Goal: Communication & Community: Share content

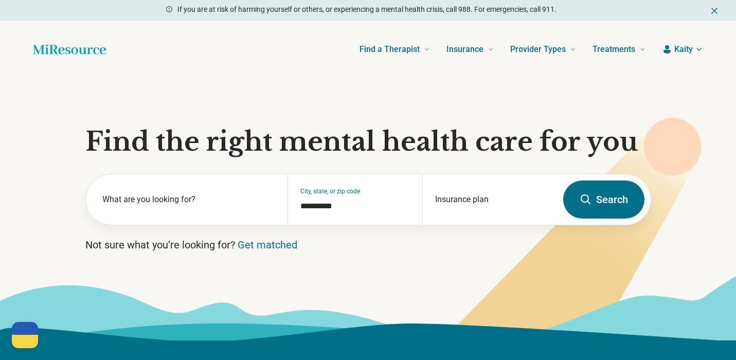
click at [132, 105] on section "**********" at bounding box center [368, 209] width 736 height 262
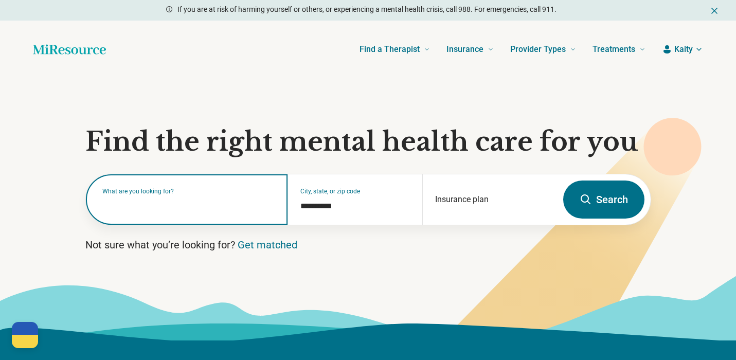
click at [182, 211] on input "text" at bounding box center [188, 205] width 173 height 12
click at [191, 206] on input "text" at bounding box center [188, 205] width 173 height 12
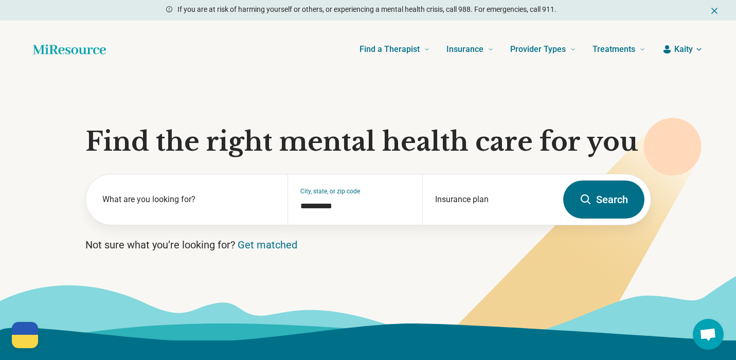
click at [162, 39] on div "Find a Therapist Mental Health Conditions [MEDICAL_DATA] Anxiety [MEDICAL_DATA]…" at bounding box center [383, 49] width 523 height 41
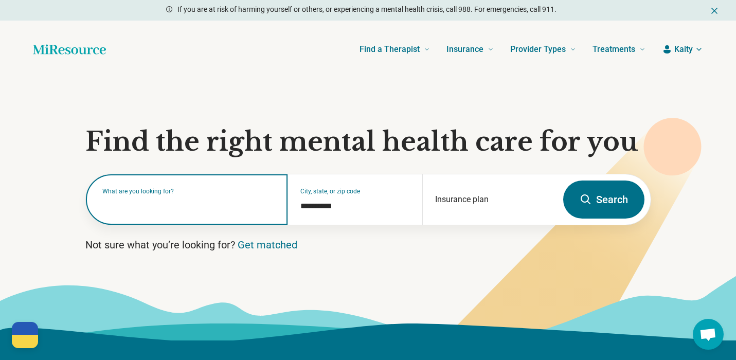
click at [161, 211] on input "text" at bounding box center [188, 205] width 173 height 12
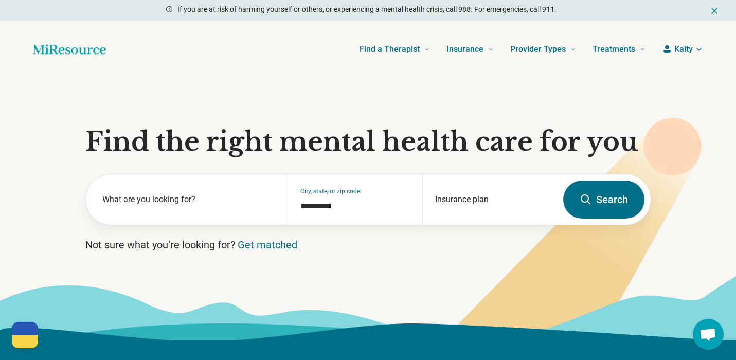
click at [495, 95] on section "**********" at bounding box center [368, 209] width 736 height 262
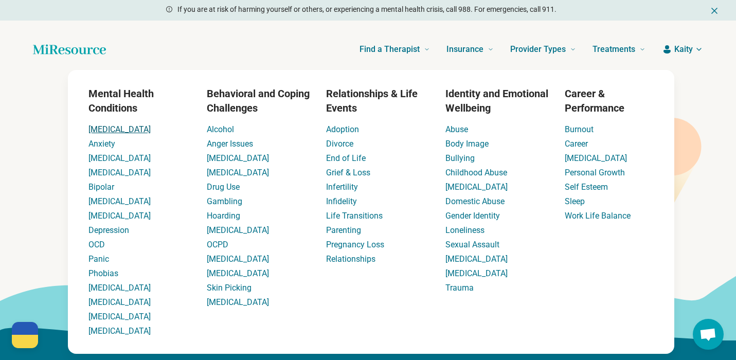
click at [102, 128] on link "[MEDICAL_DATA]" at bounding box center [119, 130] width 62 height 10
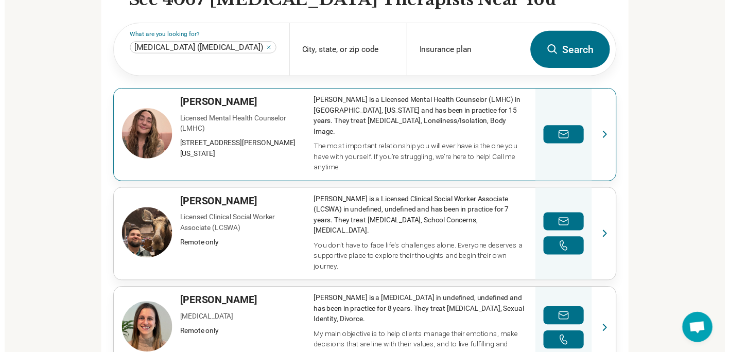
scroll to position [338, 0]
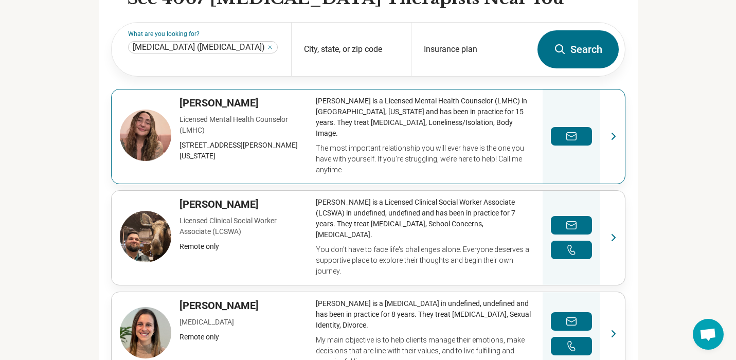
click at [142, 112] on link "View profile" at bounding box center [368, 137] width 513 height 94
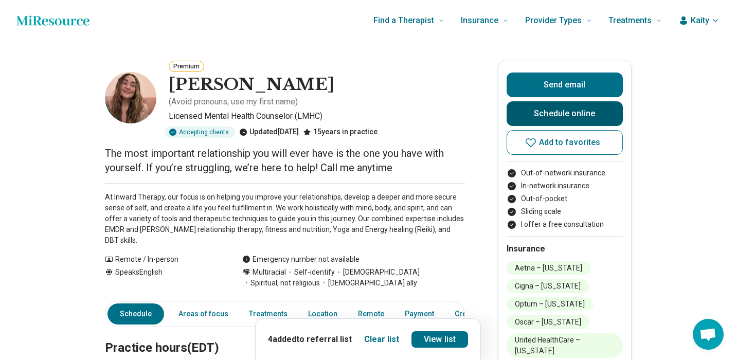
click at [572, 118] on link "Schedule online" at bounding box center [565, 113] width 116 height 25
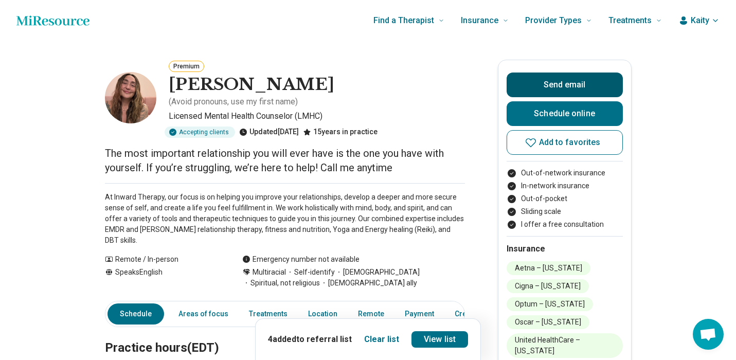
click at [580, 79] on button "Send email" at bounding box center [565, 85] width 116 height 25
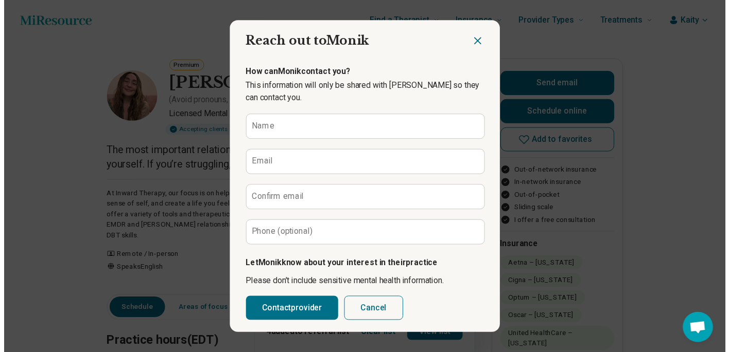
scroll to position [106, 0]
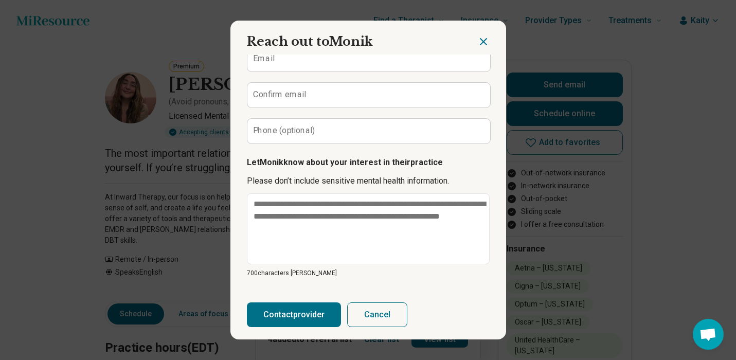
click at [487, 41] on icon "Close dialog" at bounding box center [483, 42] width 12 height 12
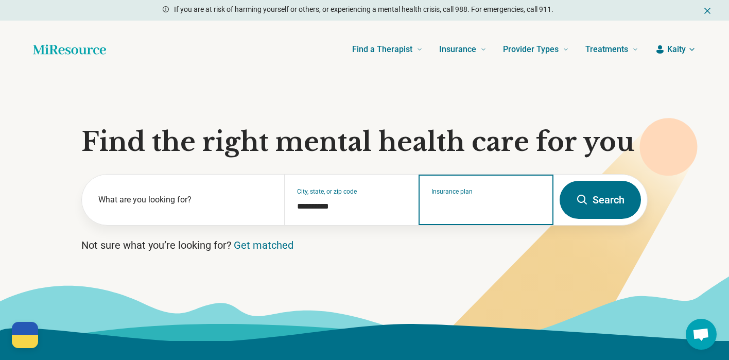
click at [441, 211] on input "Insurance plan" at bounding box center [486, 206] width 110 height 12
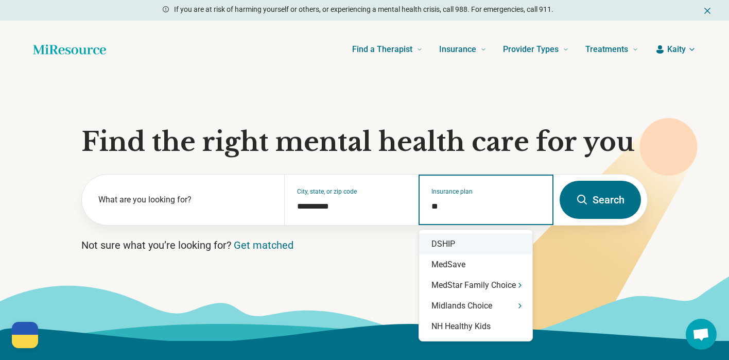
click at [454, 245] on div "DSHIP" at bounding box center [475, 244] width 113 height 21
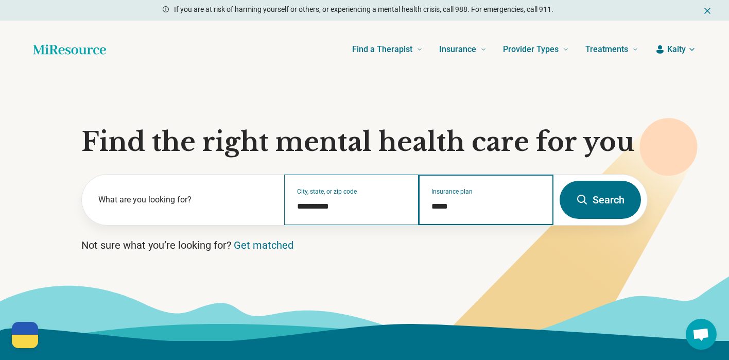
type input "*****"
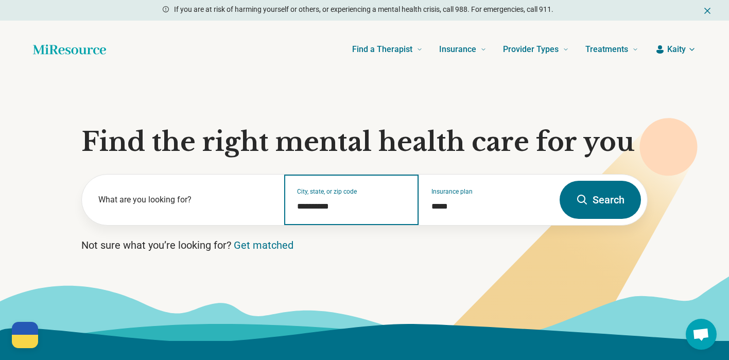
click at [344, 206] on input "**********" at bounding box center [352, 206] width 110 height 12
drag, startPoint x: 350, startPoint y: 206, endPoint x: 283, endPoint y: 206, distance: 66.9
click at [297, 206] on input "**********" at bounding box center [352, 206] width 110 height 12
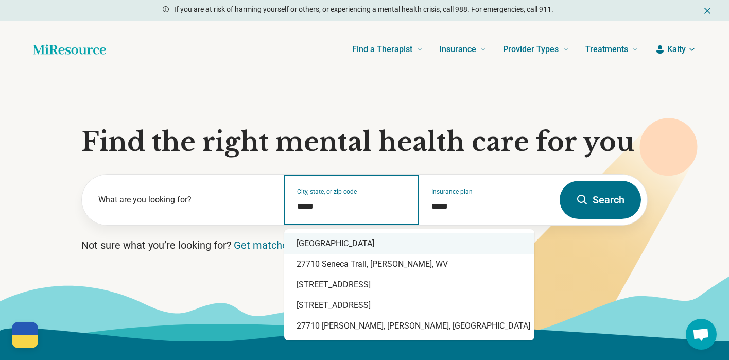
click at [351, 242] on div "Durham, NC 27710" at bounding box center [409, 243] width 250 height 21
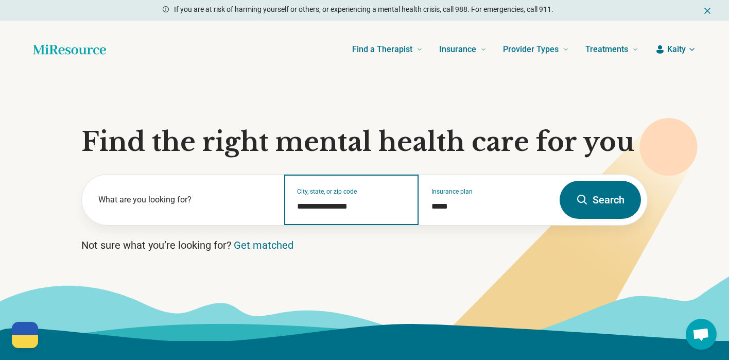
type input "**********"
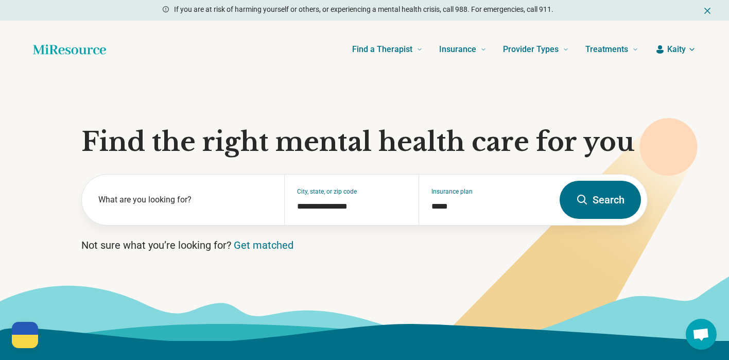
click at [593, 203] on button "Search" at bounding box center [599, 200] width 81 height 38
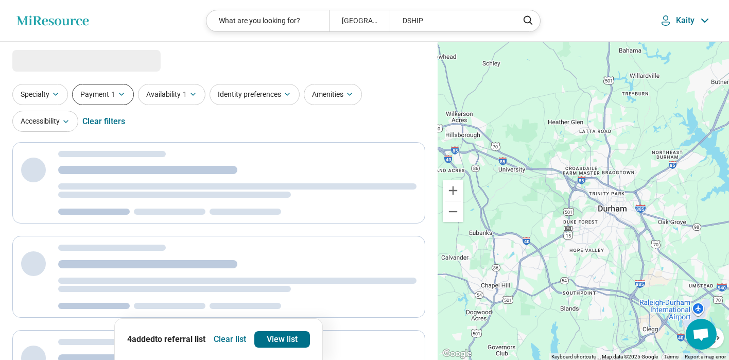
select select "***"
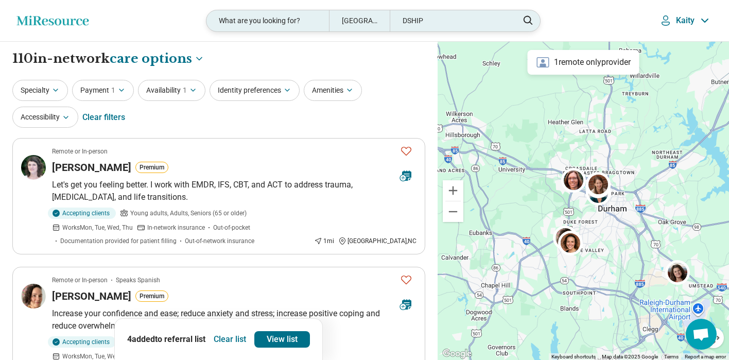
click at [268, 25] on div "What are you looking for?" at bounding box center [267, 20] width 122 height 21
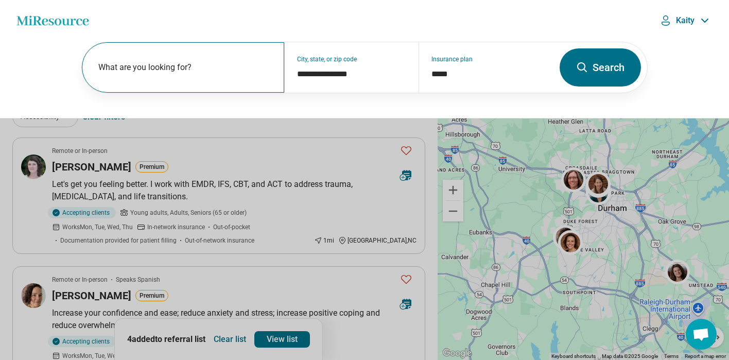
click at [212, 72] on label "What are you looking for?" at bounding box center [184, 67] width 173 height 12
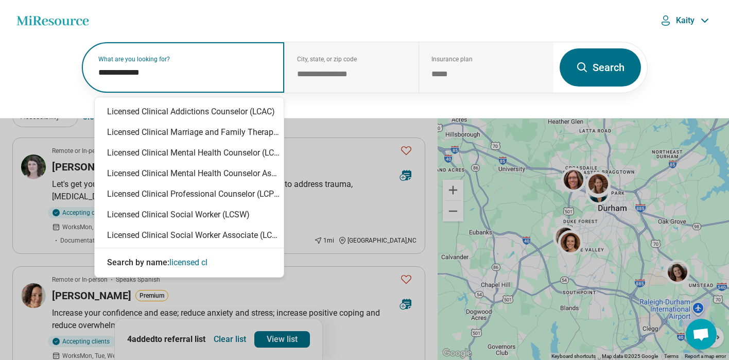
type input "**********"
click at [255, 158] on div "Licensed Clinical Mental Health Counselor (LCMHC)" at bounding box center [189, 153] width 189 height 21
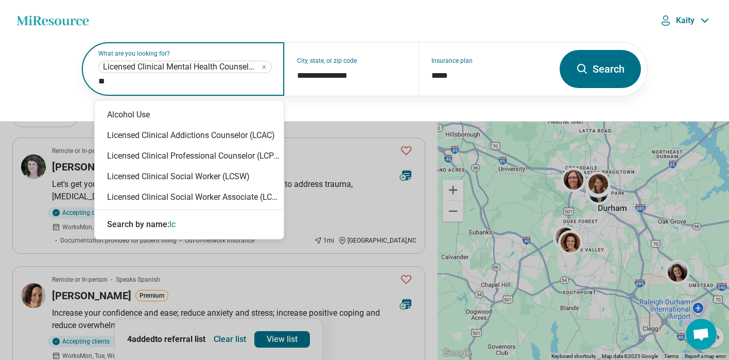
type input "***"
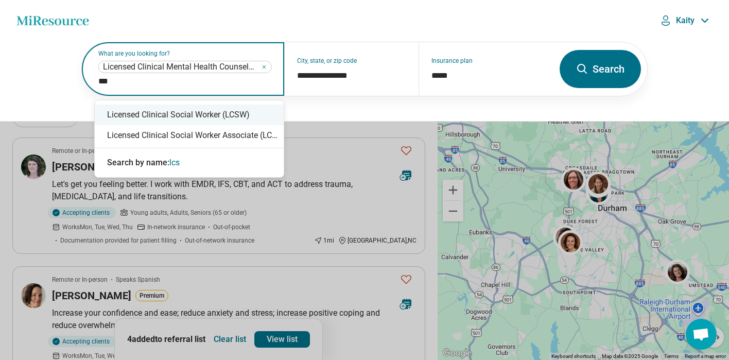
click at [242, 115] on div "Licensed Clinical Social Worker (LCSW)" at bounding box center [189, 114] width 189 height 21
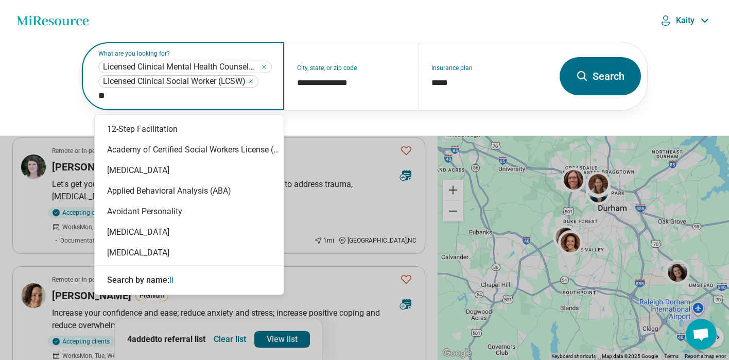
type input "*"
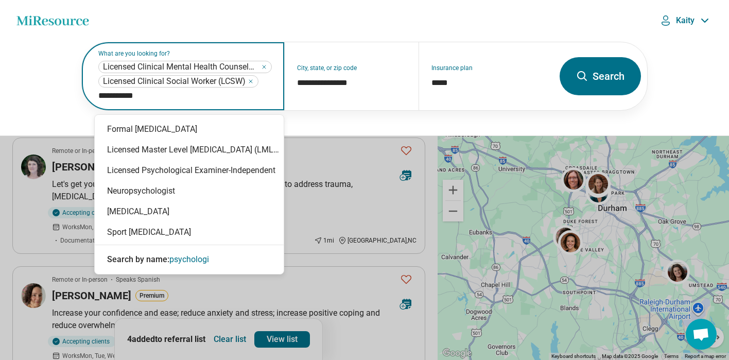
type input "**********"
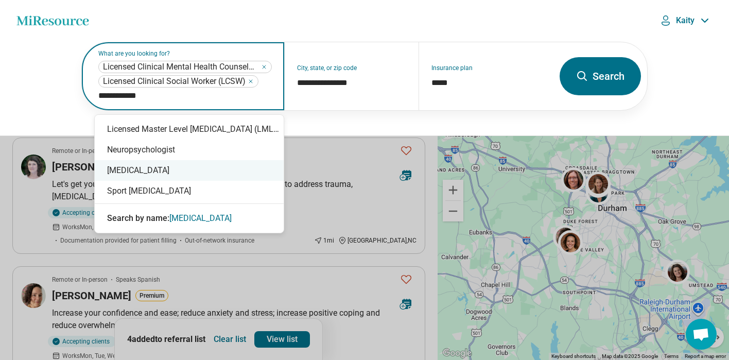
click at [174, 172] on div "[MEDICAL_DATA]" at bounding box center [189, 170] width 189 height 21
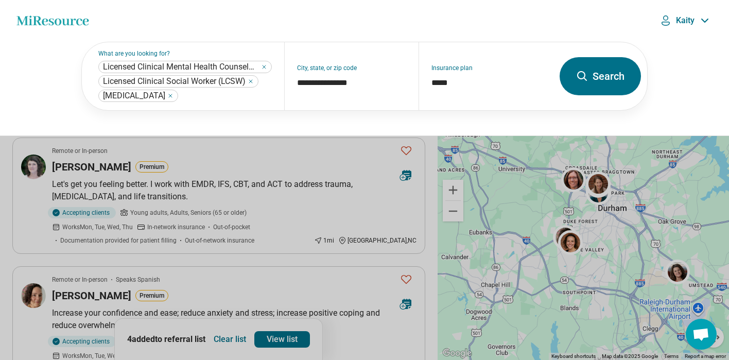
click at [604, 80] on button "Search" at bounding box center [599, 76] width 81 height 38
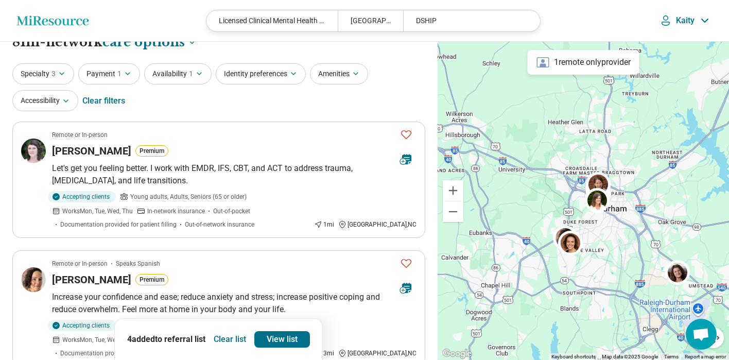
scroll to position [25, 0]
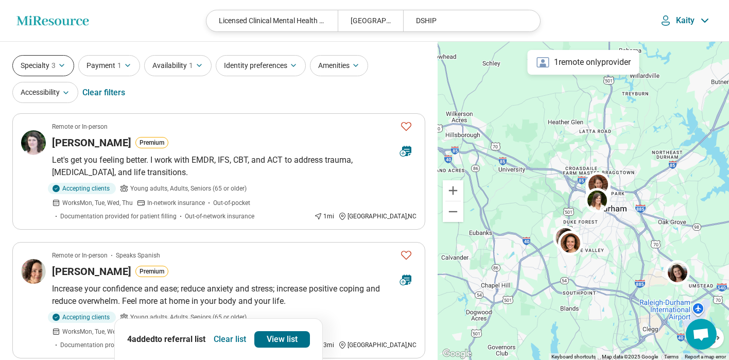
click at [57, 65] on button "Specialty 3" at bounding box center [43, 65] width 62 height 21
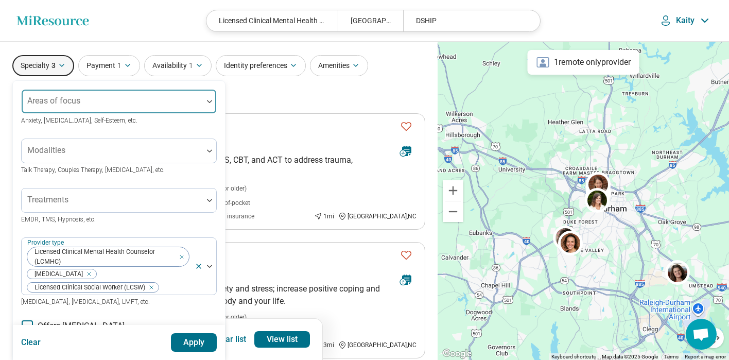
click at [69, 99] on div "Areas of focus" at bounding box center [119, 101] width 196 height 25
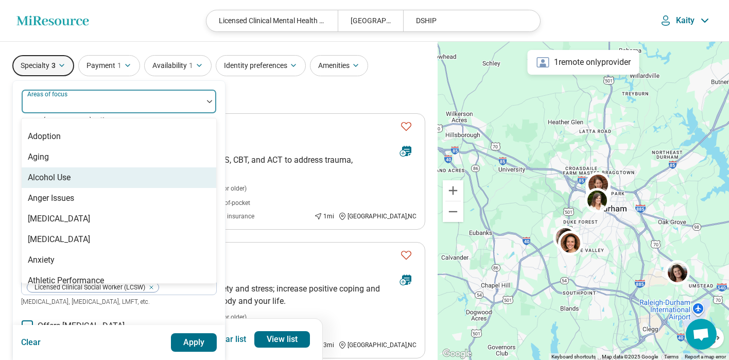
scroll to position [39, 0]
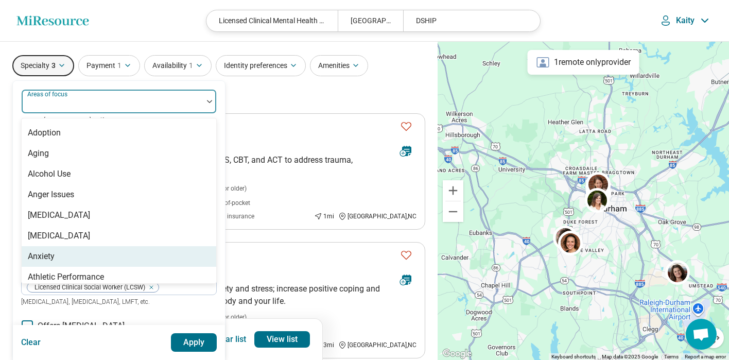
click at [46, 256] on div "Anxiety" at bounding box center [41, 256] width 27 height 12
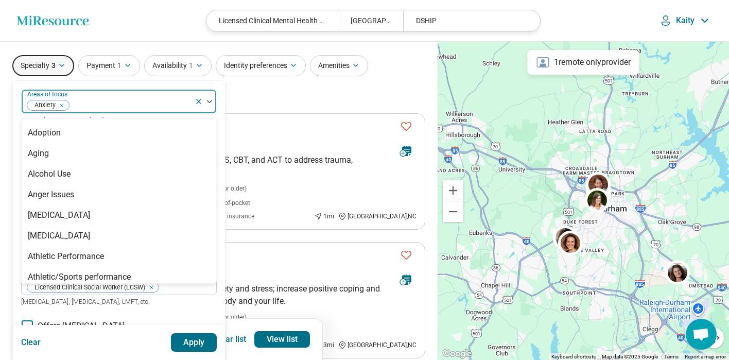
click at [275, 99] on div "Specialty 3 option Anxiety, selected. Abuse, 1 of 99. 99 results available. Use…" at bounding box center [218, 80] width 413 height 50
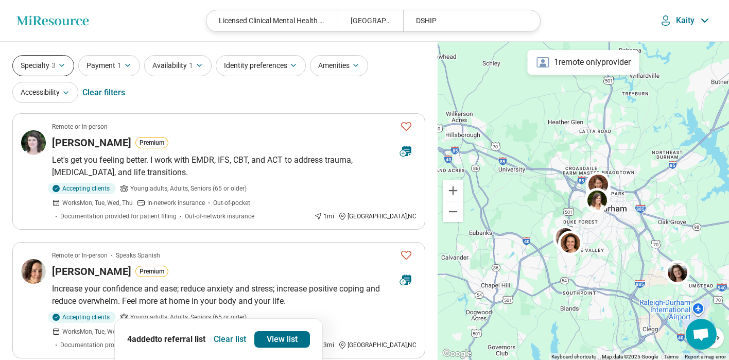
click at [63, 65] on icon "button" at bounding box center [62, 65] width 8 height 8
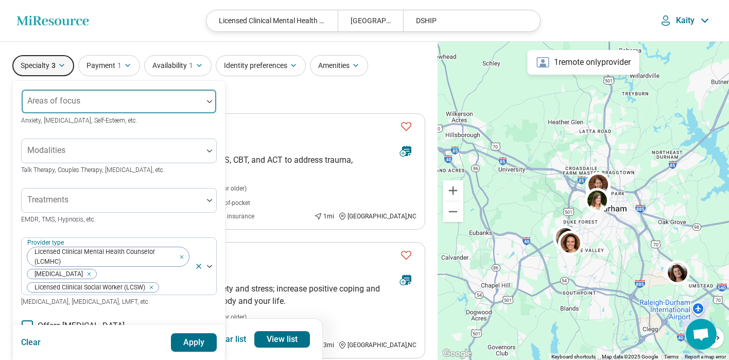
click at [98, 101] on div at bounding box center [112, 105] width 173 height 14
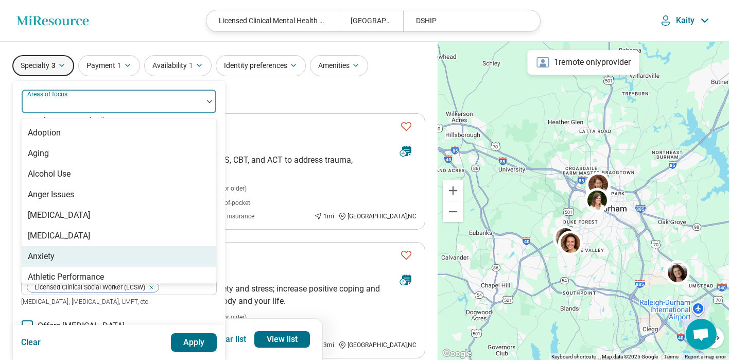
click at [52, 253] on div "Anxiety" at bounding box center [41, 256] width 27 height 12
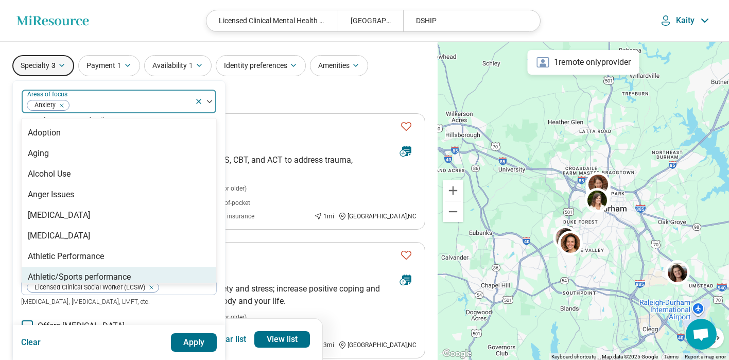
click at [202, 342] on button "Apply" at bounding box center [194, 342] width 46 height 19
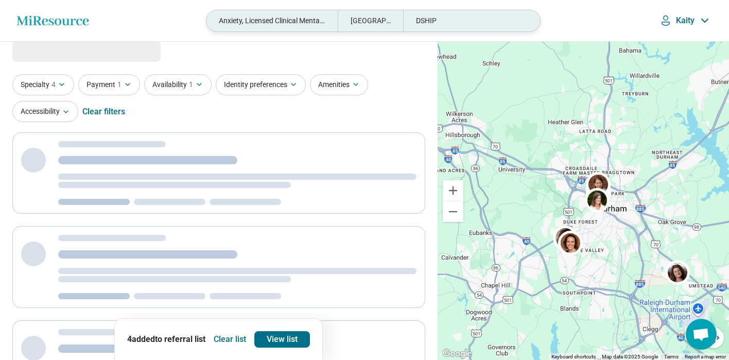
scroll to position [3, 0]
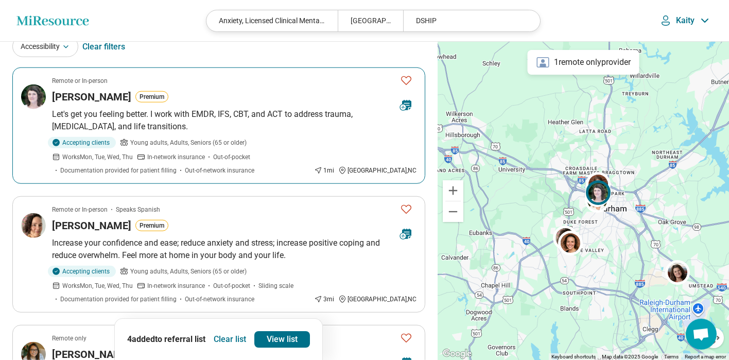
scroll to position [74, 0]
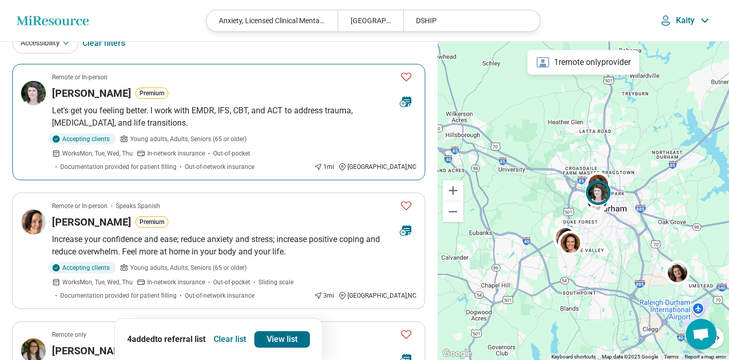
click at [40, 97] on img at bounding box center [33, 93] width 25 height 25
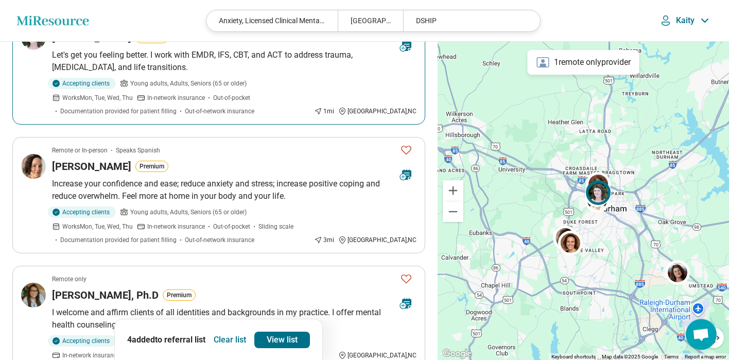
scroll to position [132, 0]
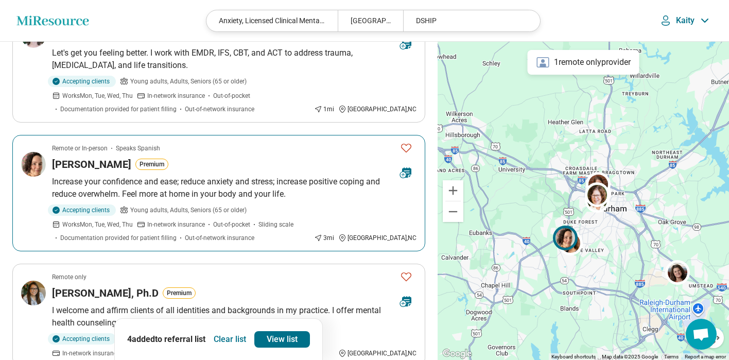
click at [97, 163] on h3 "Patricia Adams" at bounding box center [91, 164] width 79 height 14
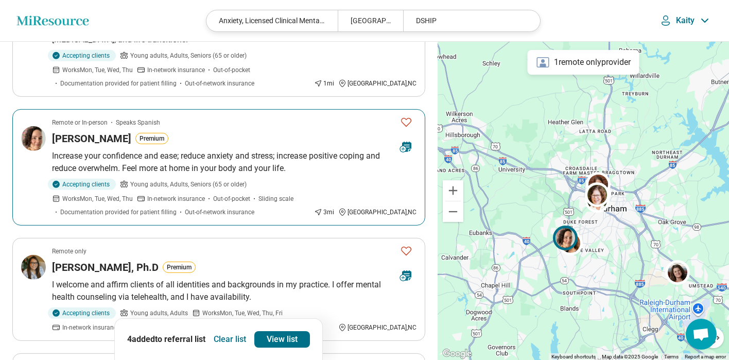
scroll to position [272, 0]
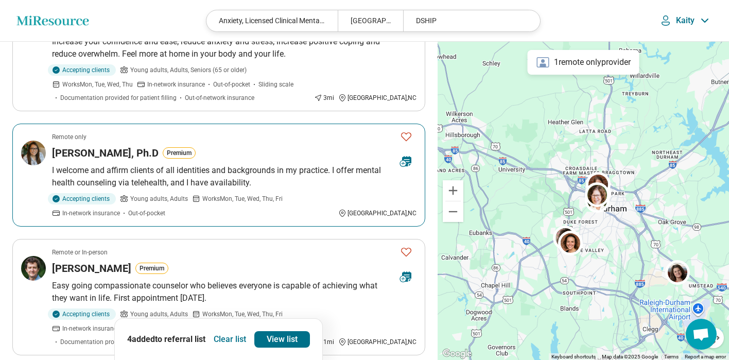
click at [155, 155] on h3 "Dr. Christine Coleman, Ph.D" at bounding box center [105, 153] width 107 height 14
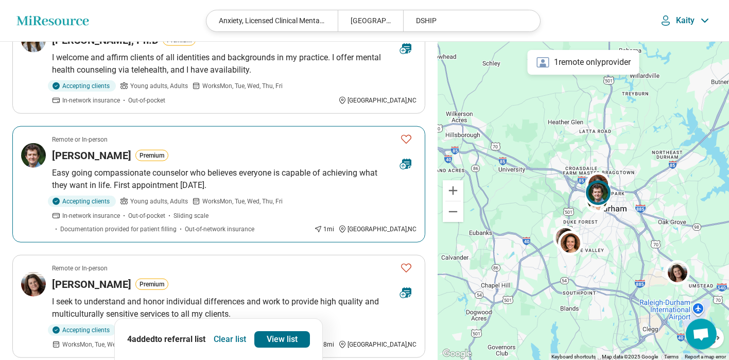
scroll to position [387, 0]
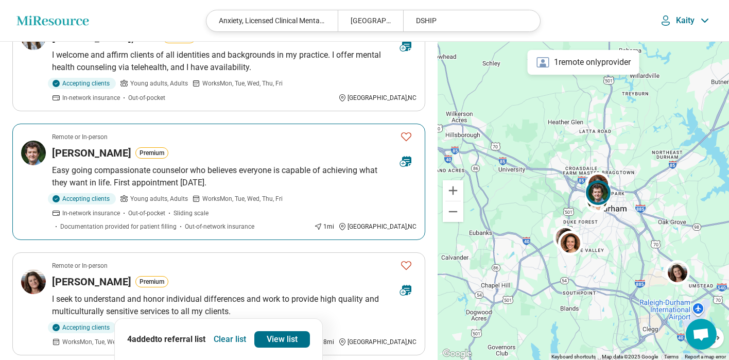
click at [192, 169] on p "Easy going compassionate counselor who believes everyone is capable of achievin…" at bounding box center [234, 176] width 364 height 25
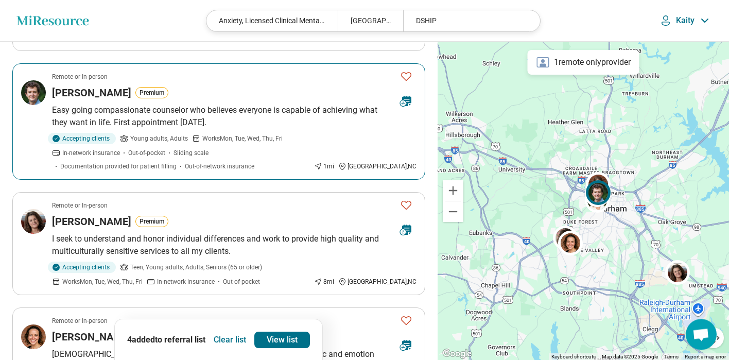
scroll to position [502, 0]
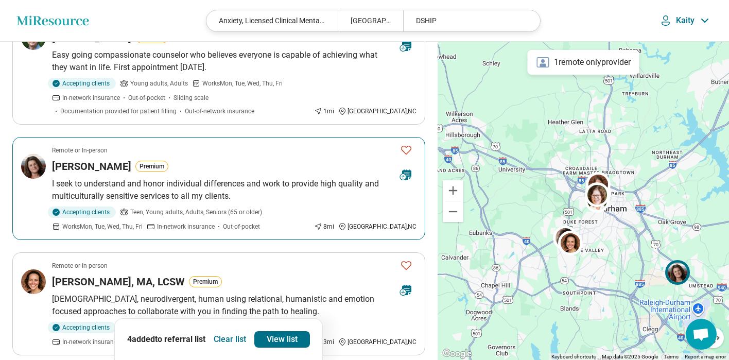
click at [105, 165] on h3 "Toni Georgiana" at bounding box center [91, 166] width 79 height 14
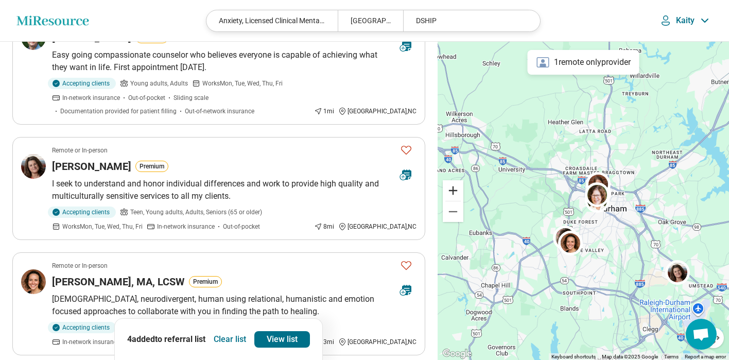
click at [456, 196] on button "Zoom in" at bounding box center [452, 190] width 21 height 21
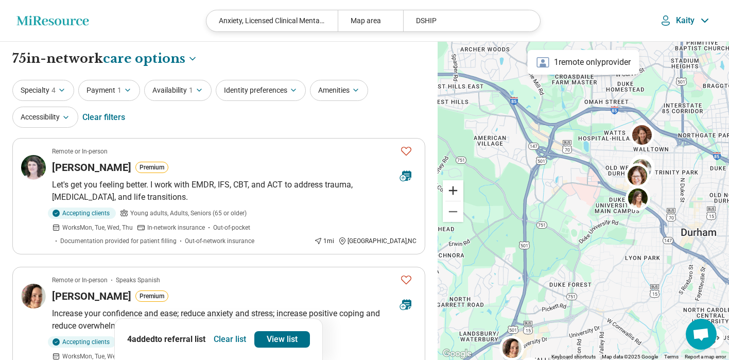
click at [454, 190] on button "Zoom in" at bounding box center [452, 190] width 21 height 21
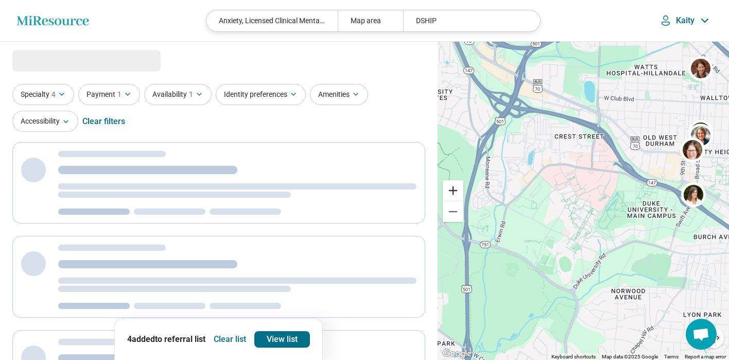
click at [454, 190] on button "Zoom in" at bounding box center [452, 190] width 21 height 21
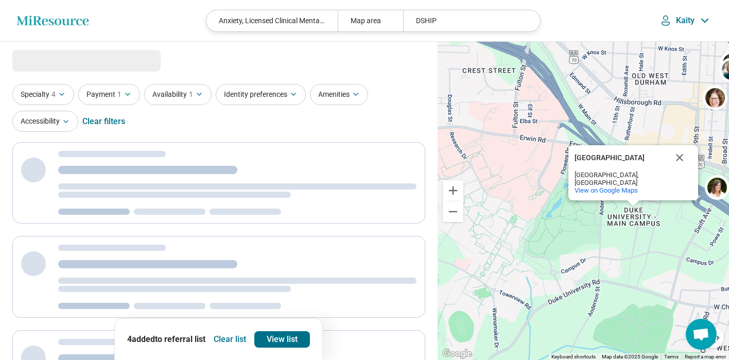
select select "***"
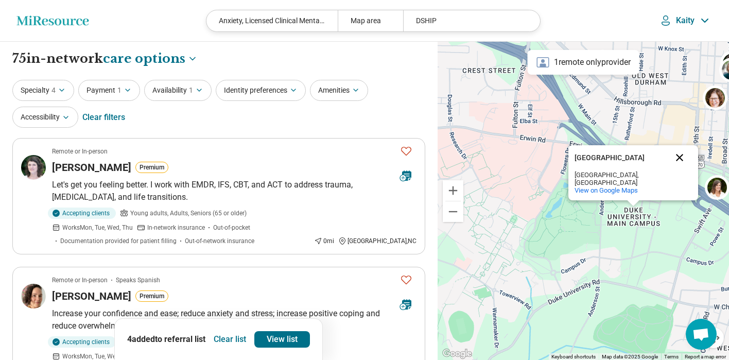
click at [679, 164] on button "Close" at bounding box center [679, 157] width 25 height 25
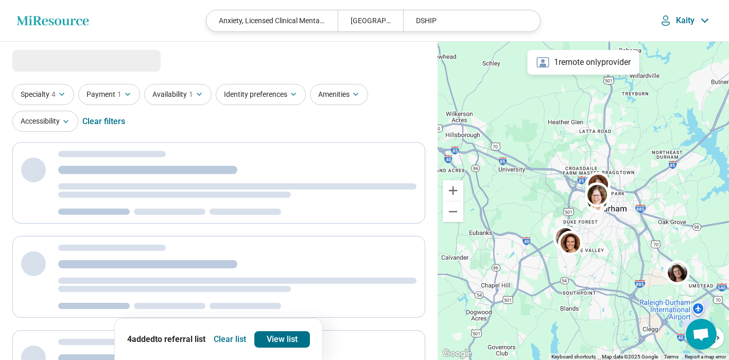
select select "***"
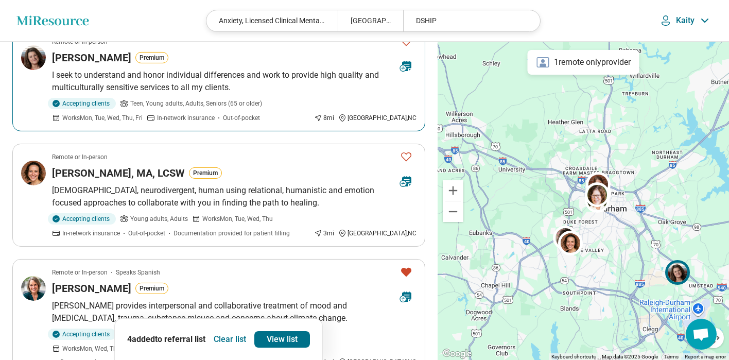
scroll to position [659, 0]
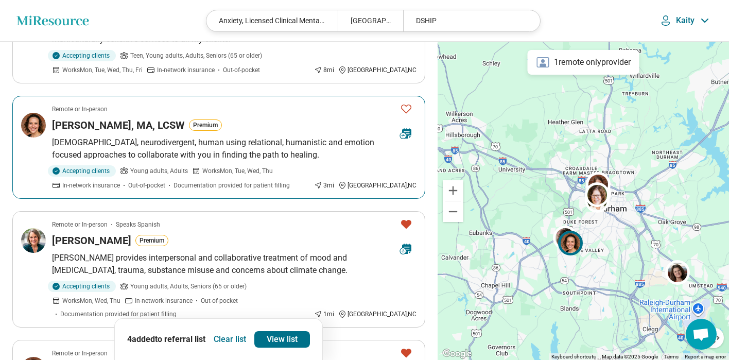
click at [160, 121] on h3 "Barbara Hodapp, MA, LCSW" at bounding box center [118, 125] width 133 height 14
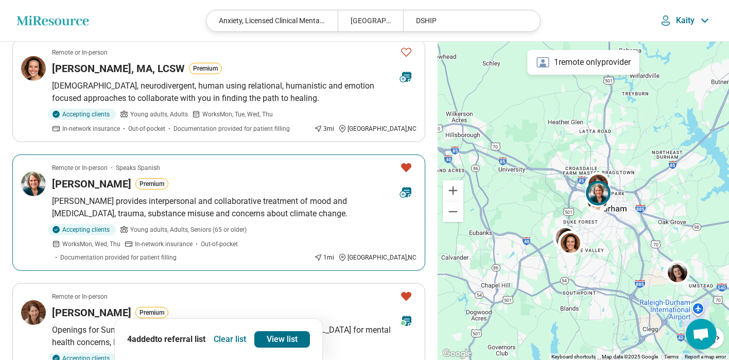
scroll to position [733, 0]
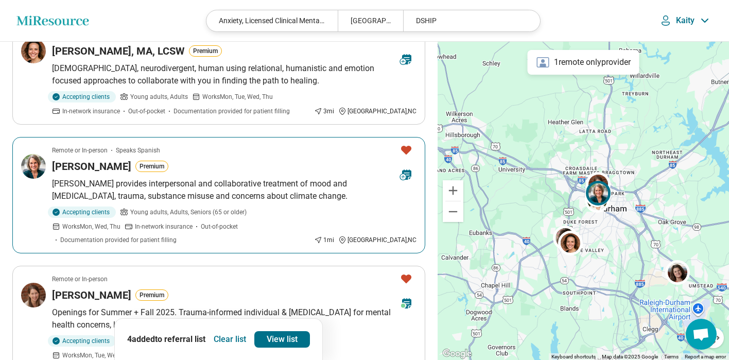
click at [96, 163] on h3 "Jane Finch" at bounding box center [91, 166] width 79 height 14
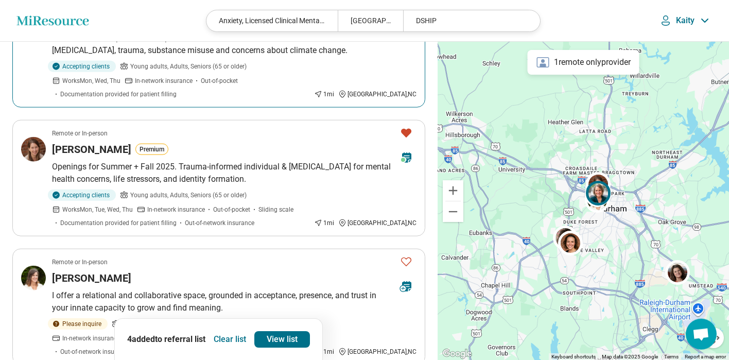
scroll to position [922, 0]
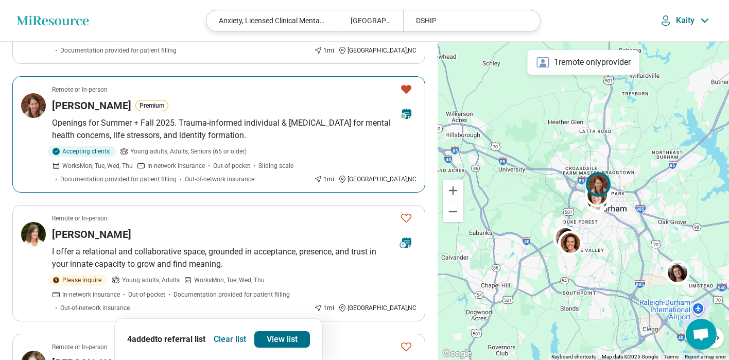
click at [93, 98] on h3 "[PERSON_NAME]" at bounding box center [91, 105] width 79 height 14
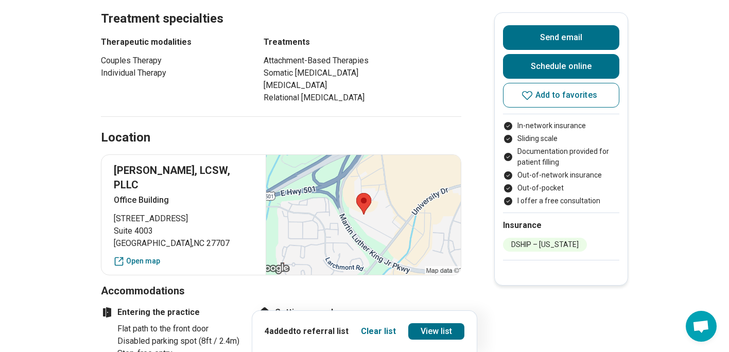
scroll to position [807, 0]
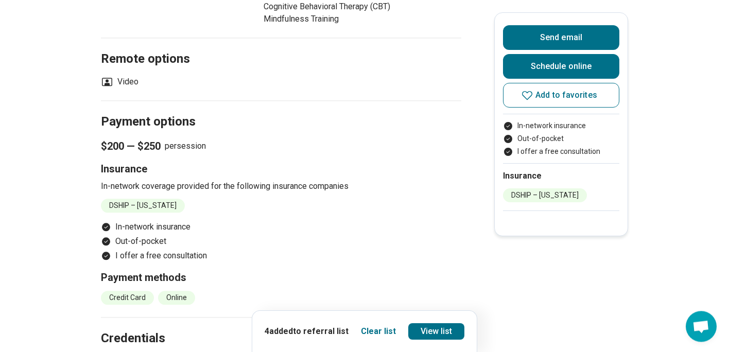
scroll to position [799, 0]
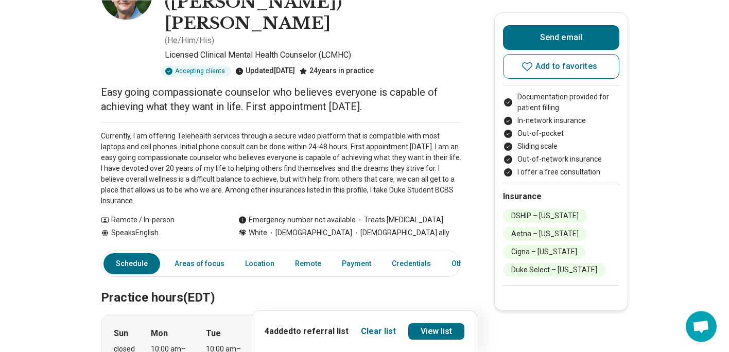
scroll to position [107, 0]
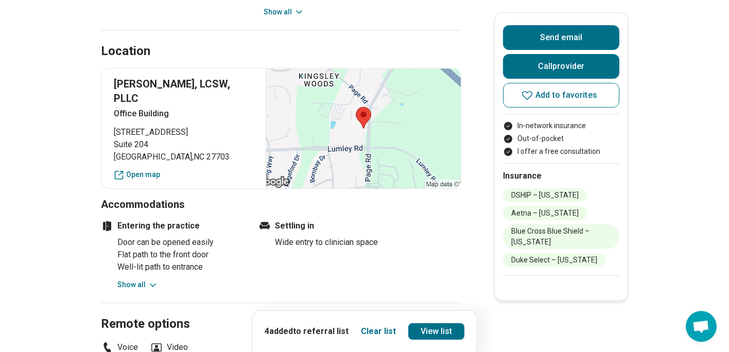
scroll to position [708, 0]
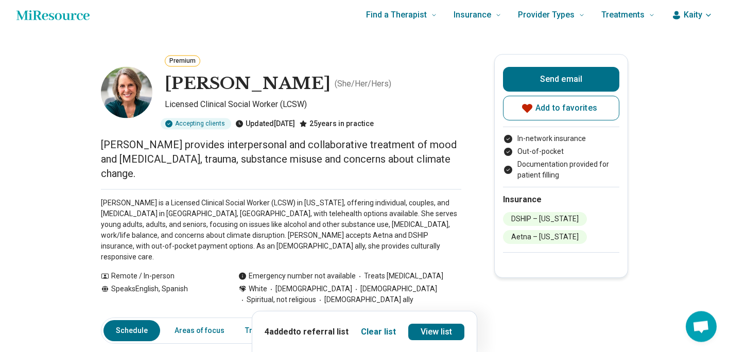
scroll to position [8, 0]
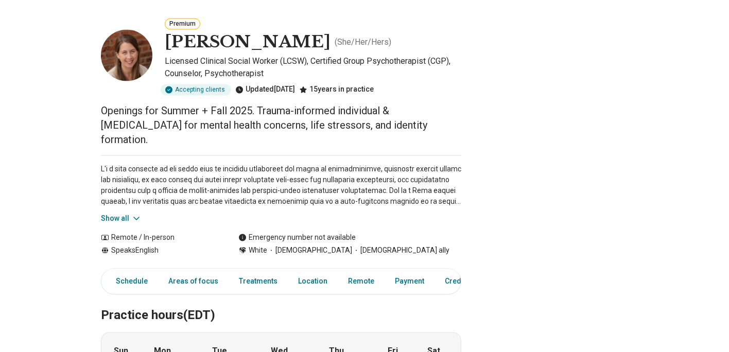
scroll to position [99, 0]
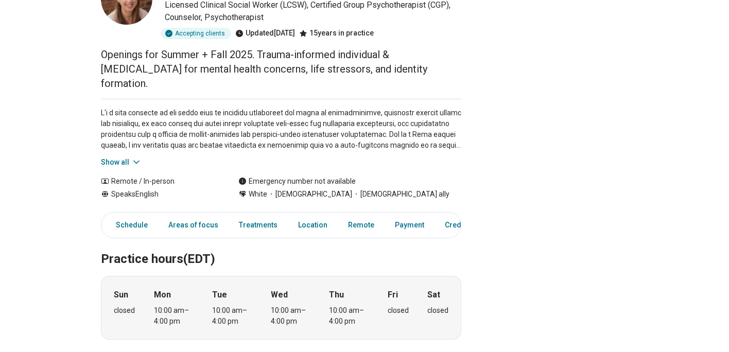
click at [134, 157] on icon at bounding box center [136, 162] width 10 height 10
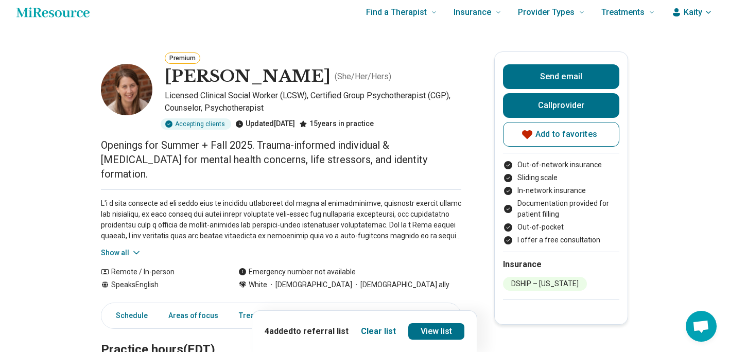
click at [119, 247] on button "Show all" at bounding box center [121, 252] width 41 height 11
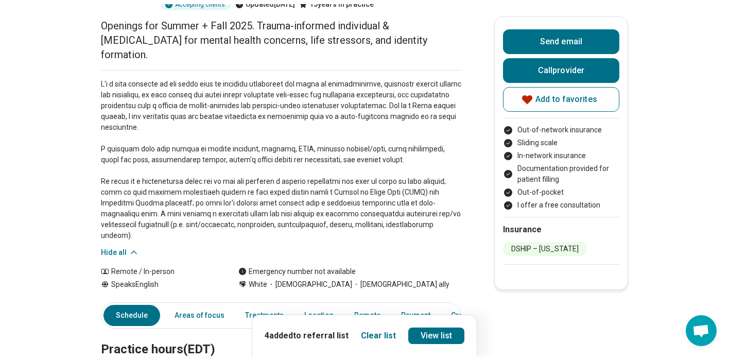
scroll to position [0, 0]
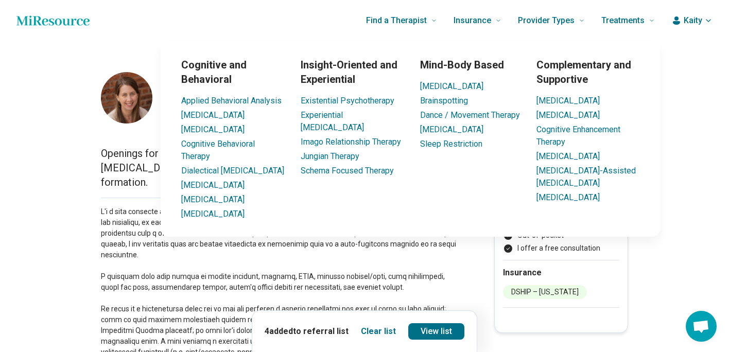
click at [698, 20] on span "Kaity" at bounding box center [692, 20] width 19 height 12
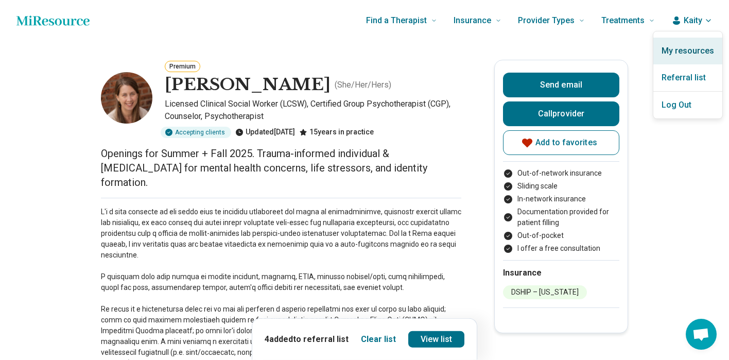
click at [701, 48] on link "My resources" at bounding box center [687, 51] width 69 height 27
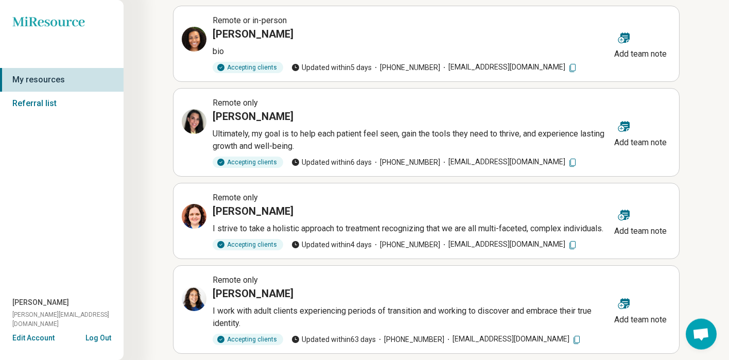
scroll to position [214, 0]
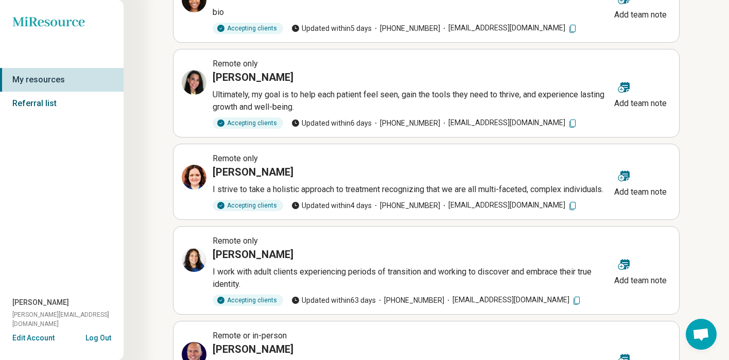
click at [46, 97] on link "Referral list" at bounding box center [61, 104] width 123 height 24
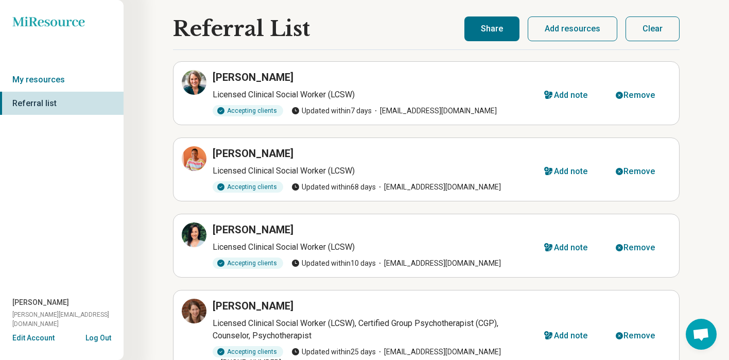
click at [664, 34] on button "Clear" at bounding box center [652, 28] width 54 height 25
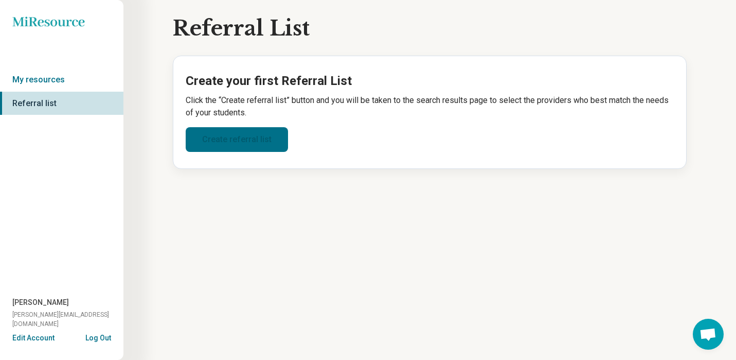
click at [271, 143] on link "Create referral list" at bounding box center [237, 139] width 102 height 25
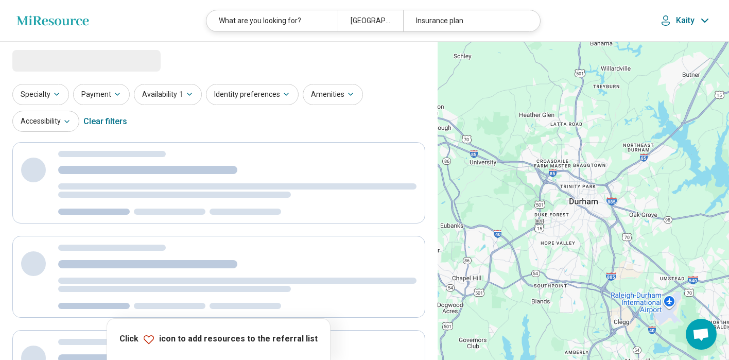
select select "***"
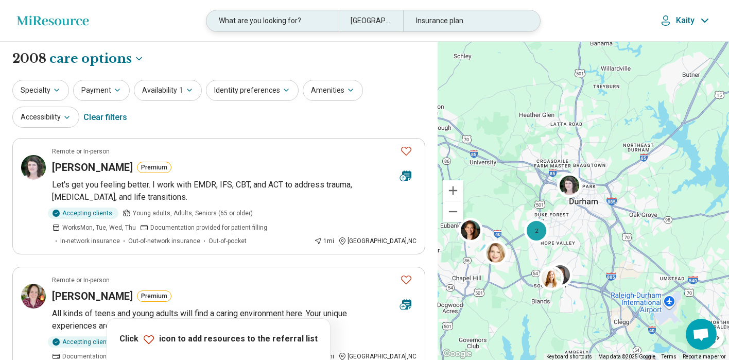
click at [310, 23] on div "What are you looking for?" at bounding box center [271, 20] width 131 height 21
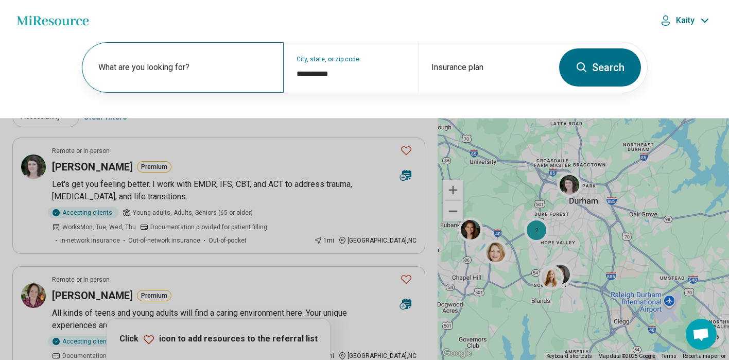
click at [185, 71] on label "What are you looking for?" at bounding box center [184, 67] width 173 height 12
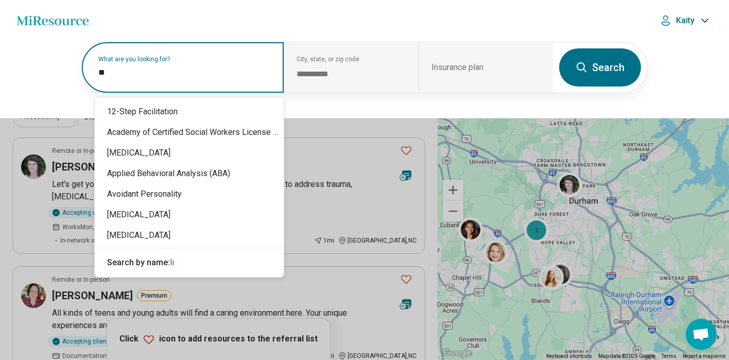
type input "*"
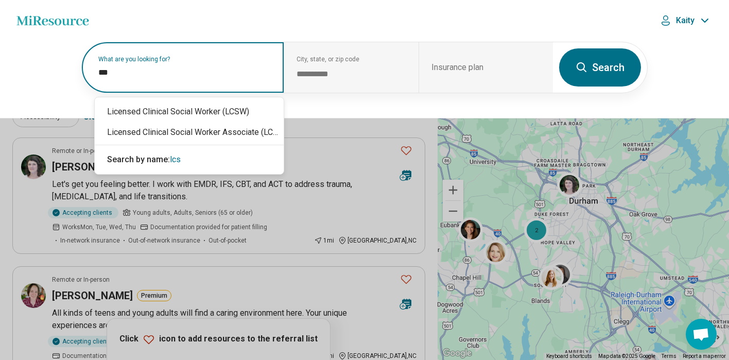
type input "****"
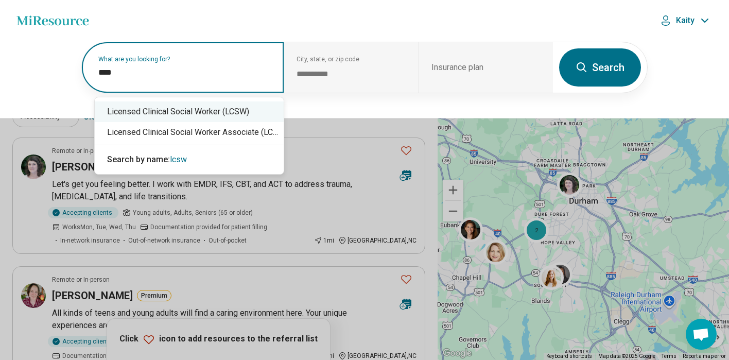
click at [238, 110] on div "Licensed Clinical Social Worker (LCSW)" at bounding box center [189, 111] width 189 height 21
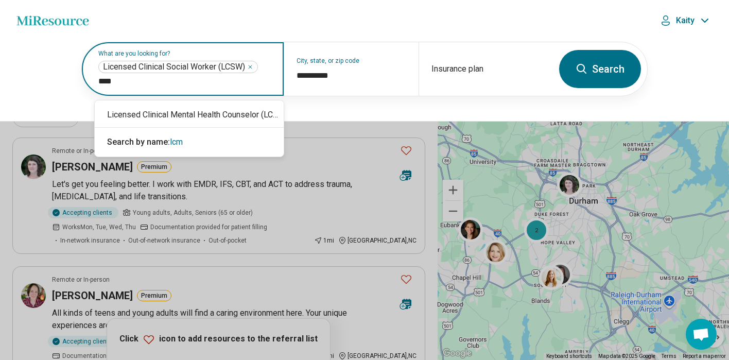
type input "*****"
click at [253, 117] on div "Licensed Clinical Mental Health Counselor (LCMHC)" at bounding box center [189, 114] width 189 height 21
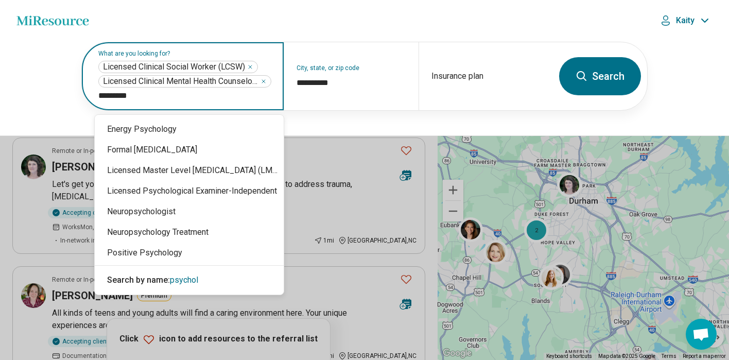
type input "**********"
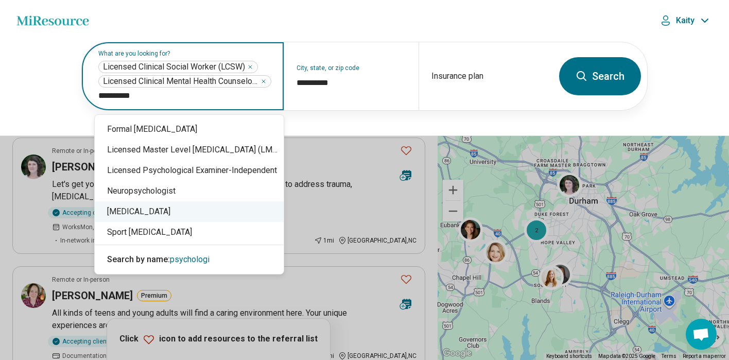
click at [160, 211] on div "Psychologist" at bounding box center [189, 211] width 189 height 21
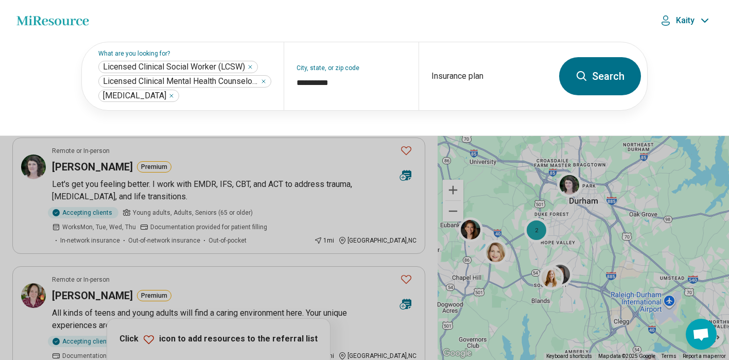
click at [619, 73] on button "Search" at bounding box center [600, 76] width 82 height 38
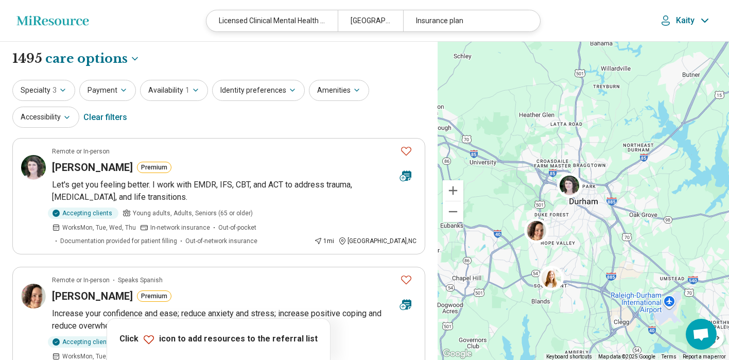
click at [446, 29] on div "Insurance plan" at bounding box center [468, 20] width 131 height 21
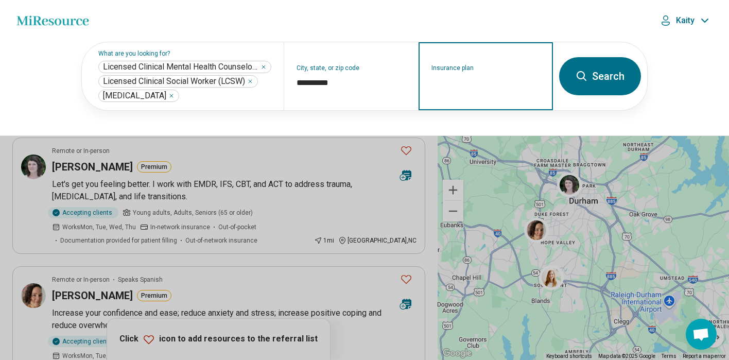
click at [465, 83] on input "Insurance plan" at bounding box center [485, 83] width 109 height 12
click at [450, 125] on div "DSHIP" at bounding box center [441, 129] width 45 height 21
type input "*****"
click at [606, 81] on button "Search" at bounding box center [600, 76] width 82 height 38
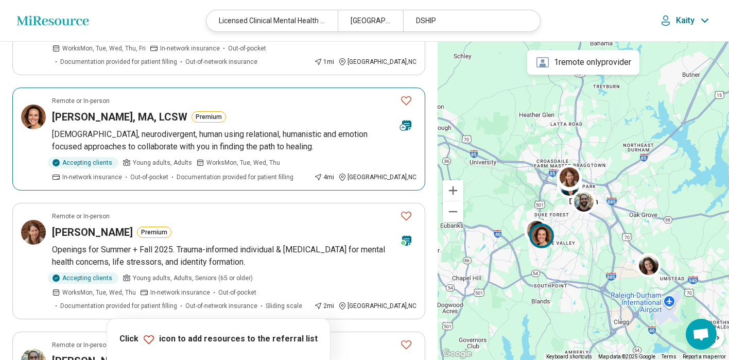
scroll to position [955, 0]
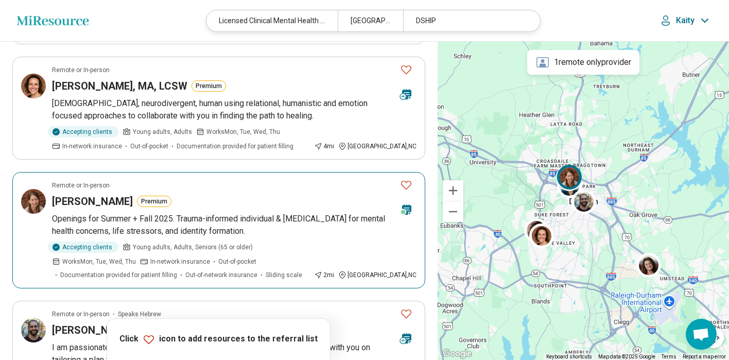
click at [404, 179] on icon "Favorite" at bounding box center [406, 185] width 12 height 12
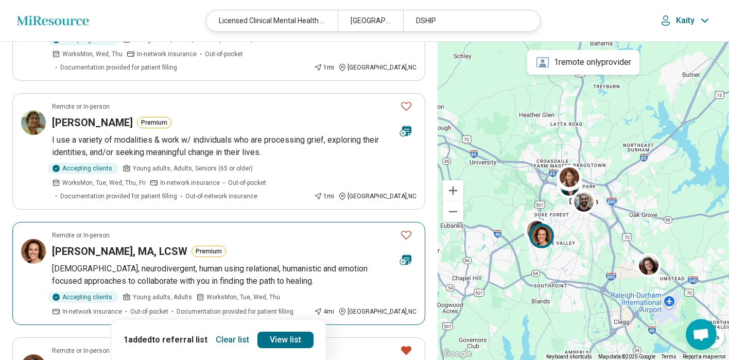
scroll to position [741, 0]
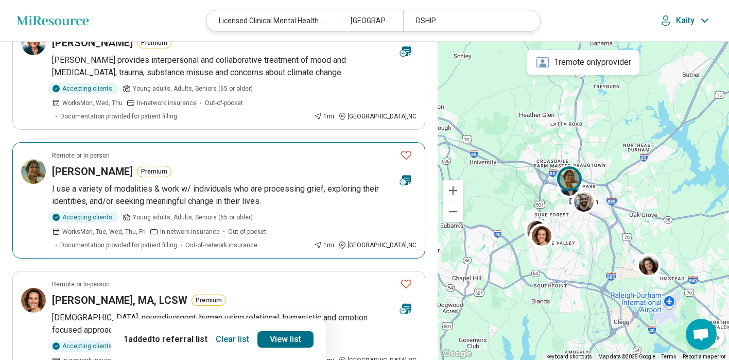
click at [125, 164] on h3 "Christine Houghton" at bounding box center [92, 171] width 81 height 14
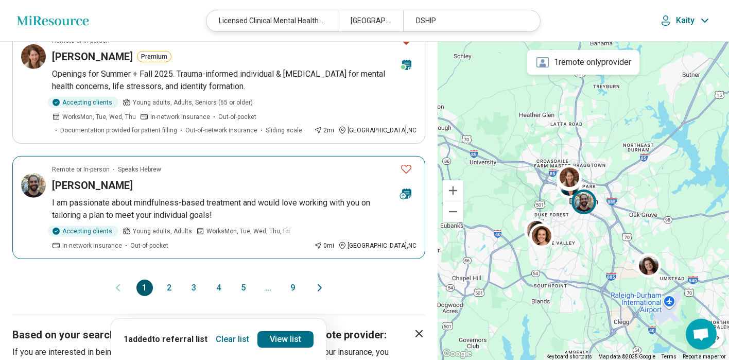
scroll to position [1103, 0]
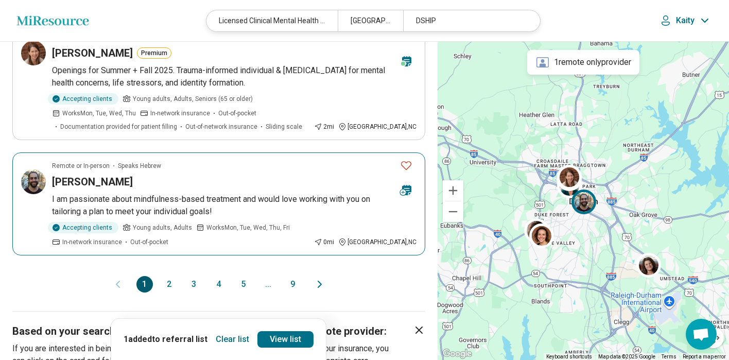
click at [98, 174] on h3 "Asaf Zemah" at bounding box center [92, 181] width 81 height 14
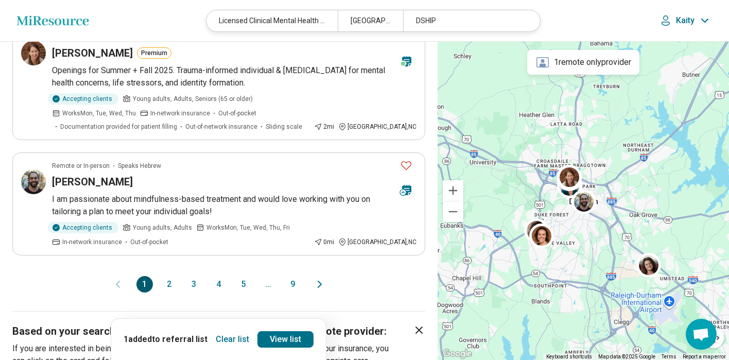
click at [169, 276] on button "2" at bounding box center [169, 284] width 16 height 16
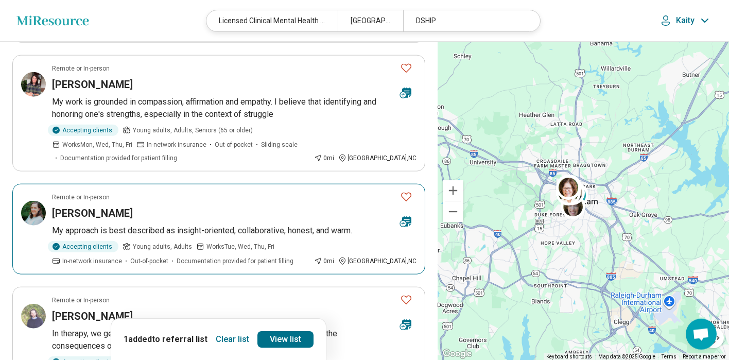
scroll to position [189, 0]
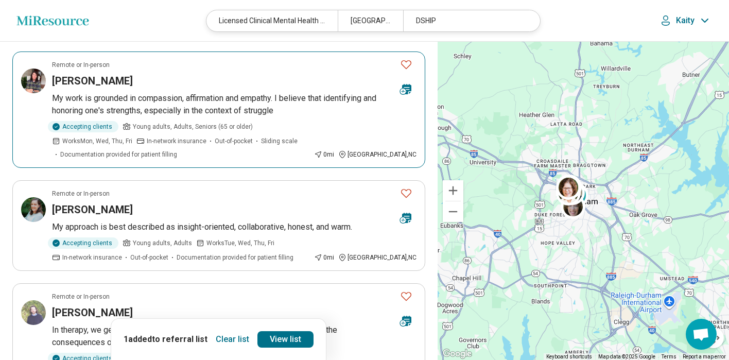
click at [87, 85] on h3 "Ollie Walker" at bounding box center [92, 81] width 81 height 14
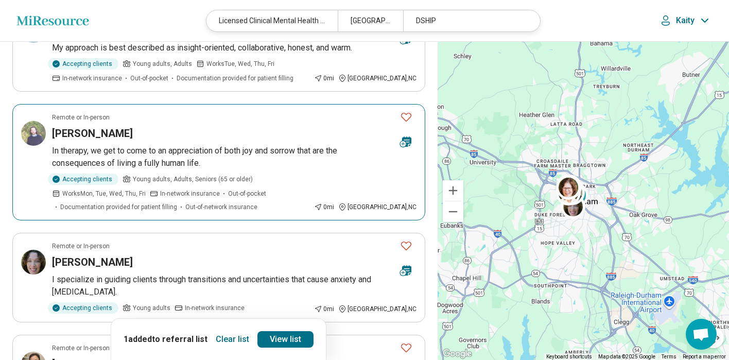
scroll to position [436, 0]
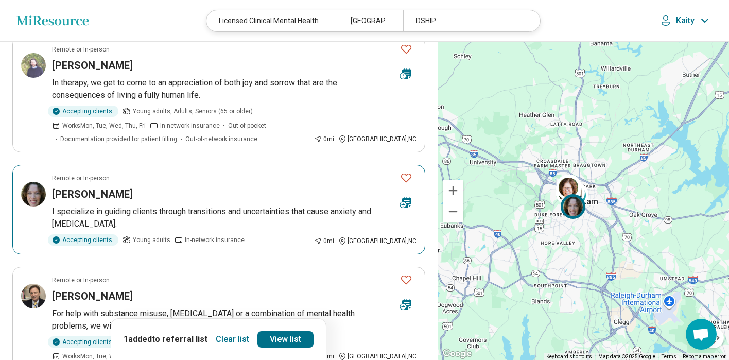
click at [116, 187] on h3 "[PERSON_NAME]" at bounding box center [92, 194] width 81 height 14
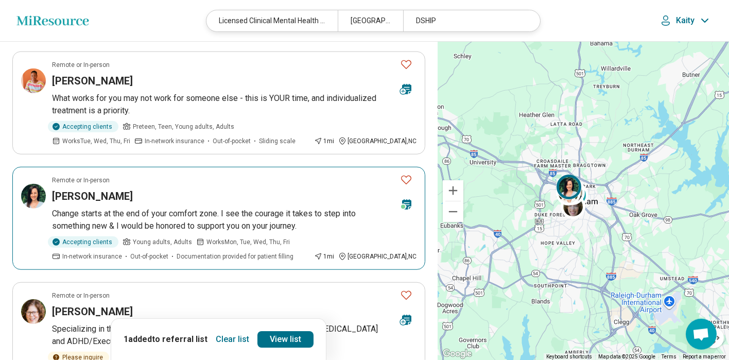
scroll to position [906, 0]
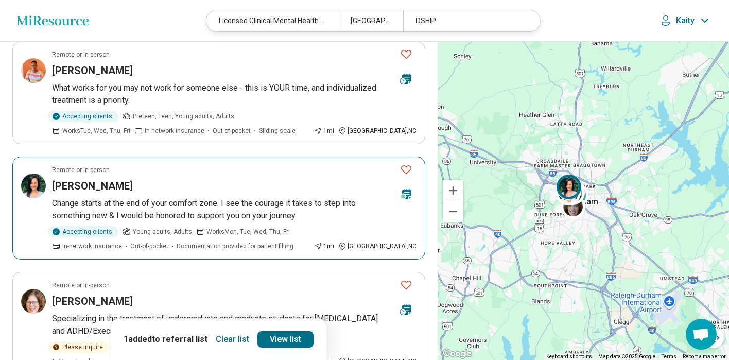
click at [128, 179] on h3 "Christine Schneider" at bounding box center [92, 186] width 81 height 14
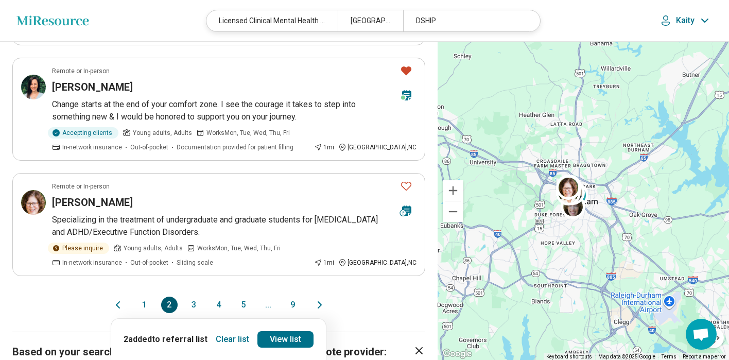
click at [191, 296] on button "3" at bounding box center [194, 304] width 16 height 16
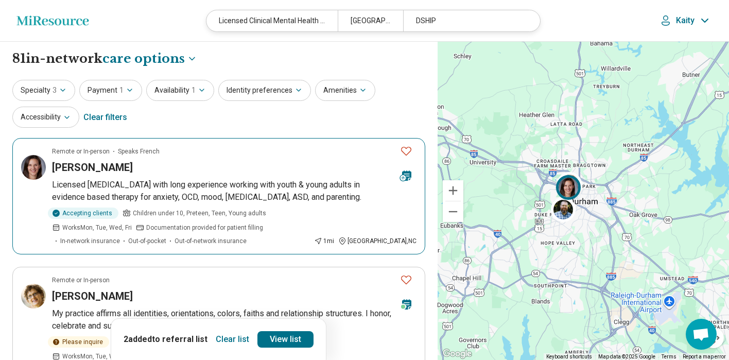
click at [110, 166] on h3 "Miriam Ehrensaft" at bounding box center [92, 167] width 81 height 14
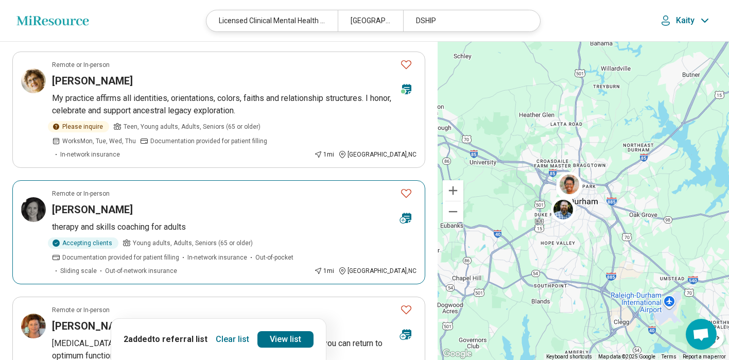
scroll to position [247, 0]
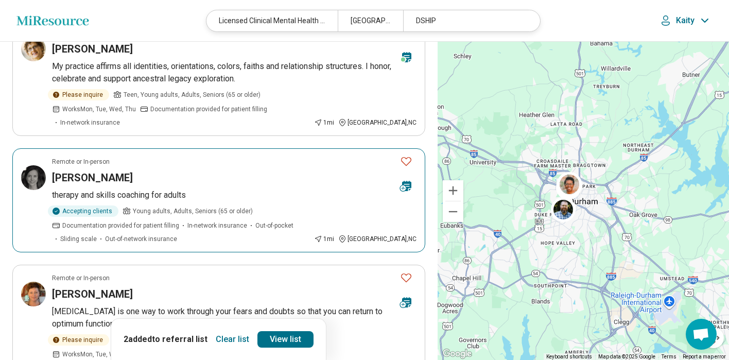
click at [115, 170] on h3 "Martha Golden" at bounding box center [92, 177] width 81 height 14
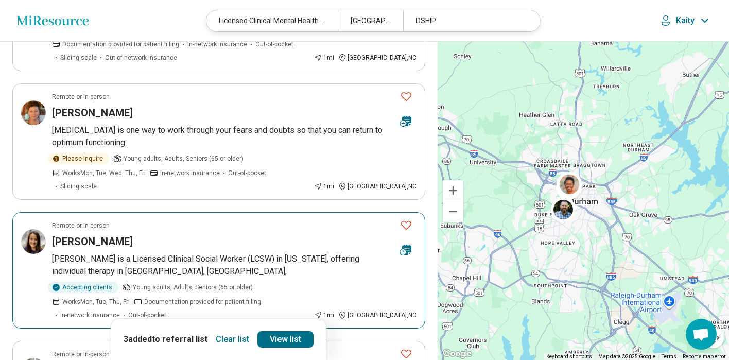
scroll to position [436, 0]
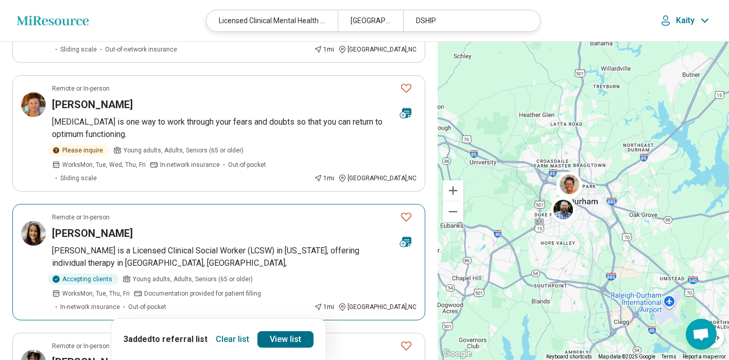
click at [91, 226] on h3 "Lisa Stevens" at bounding box center [92, 233] width 81 height 14
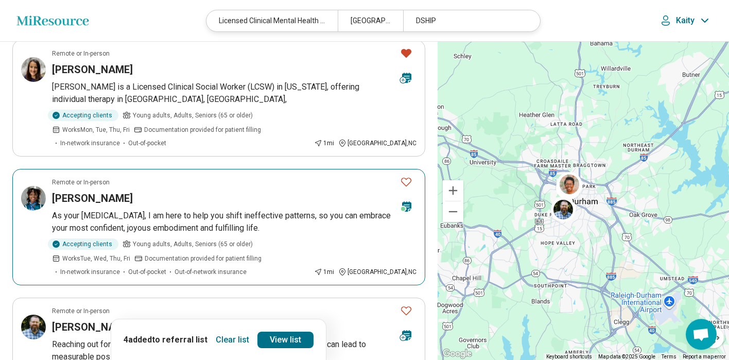
scroll to position [626, 0]
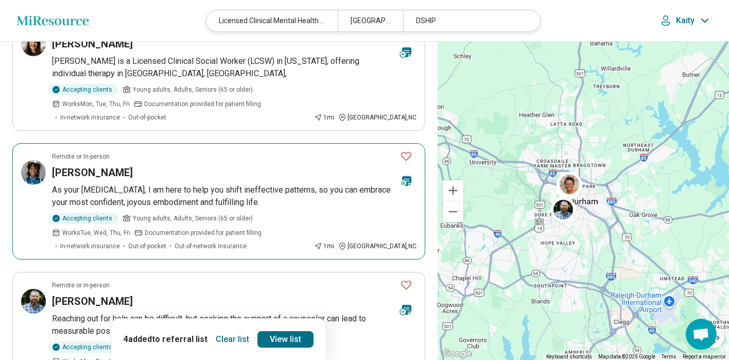
click at [96, 165] on h3 "Asia Amos" at bounding box center [92, 172] width 81 height 14
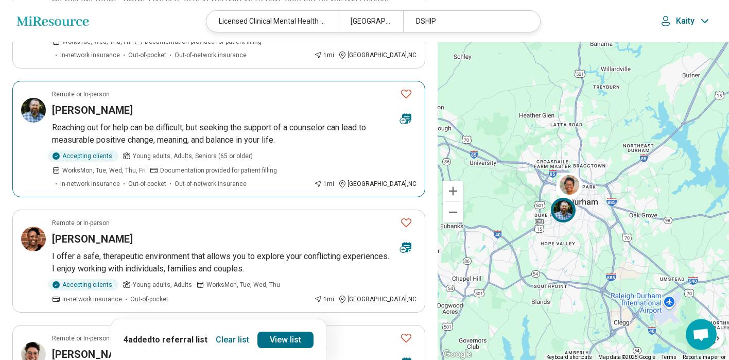
scroll to position [864, 0]
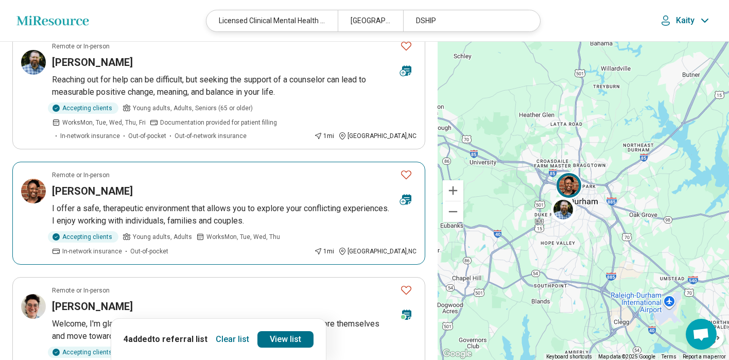
click at [129, 184] on h3 "[PERSON_NAME]" at bounding box center [92, 191] width 81 height 14
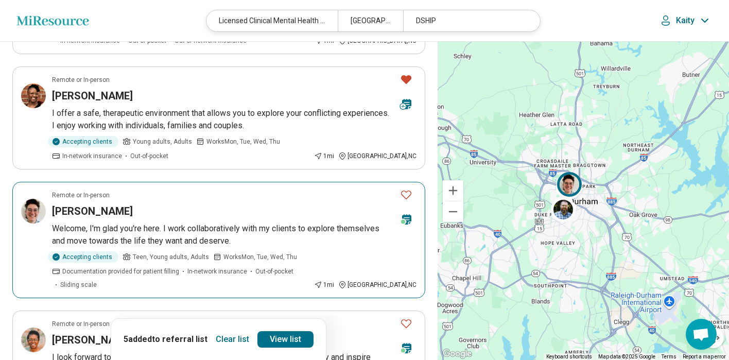
scroll to position [963, 0]
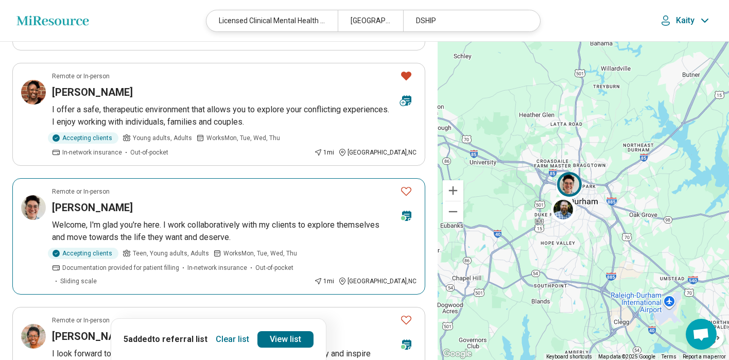
click at [76, 200] on h3 "Julia Springer" at bounding box center [92, 207] width 81 height 14
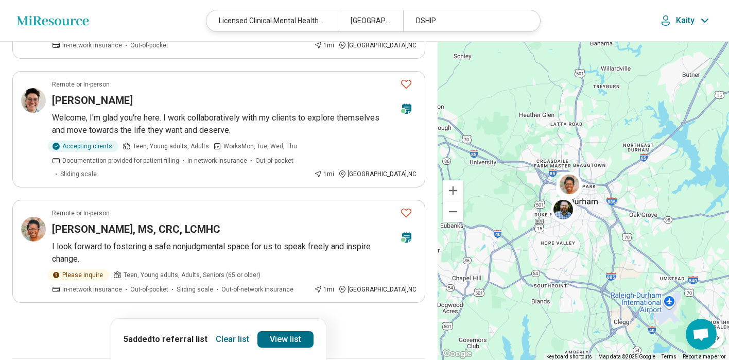
click at [221, 323] on button "4" at bounding box center [218, 331] width 16 height 16
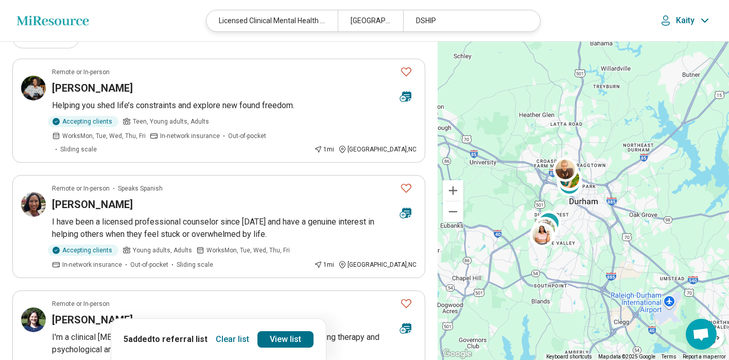
scroll to position [82, 0]
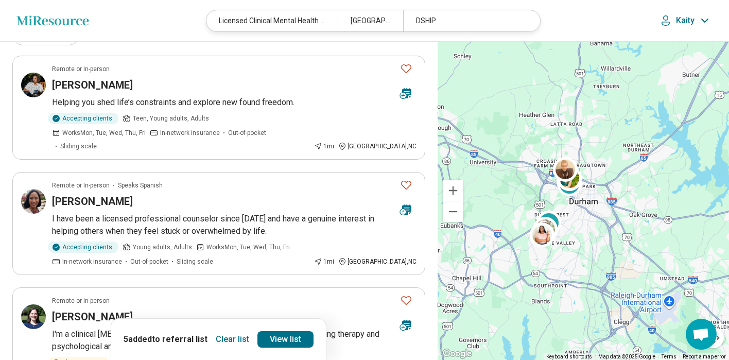
click at [119, 194] on h3 "[PERSON_NAME]" at bounding box center [92, 201] width 81 height 14
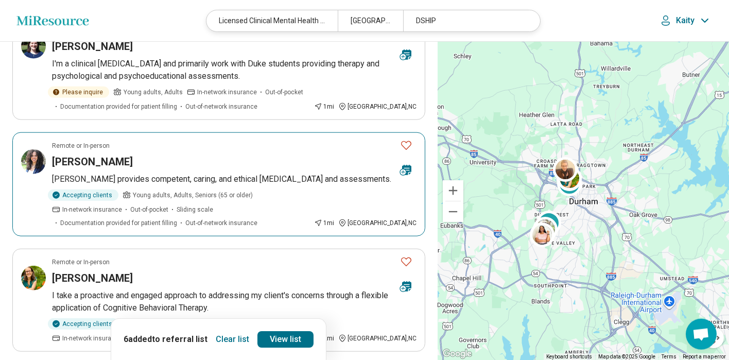
scroll to position [354, 0]
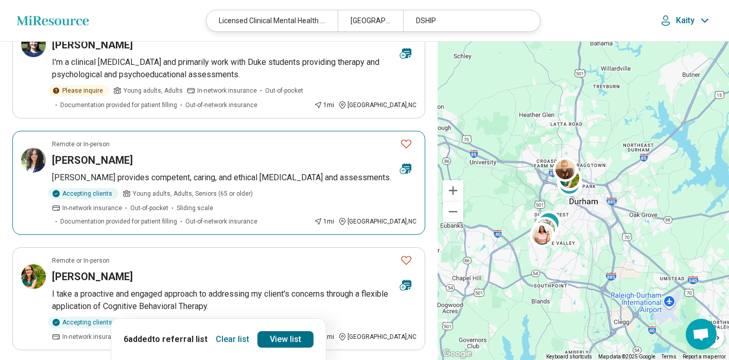
click at [112, 153] on h3 "[PERSON_NAME]" at bounding box center [92, 160] width 81 height 14
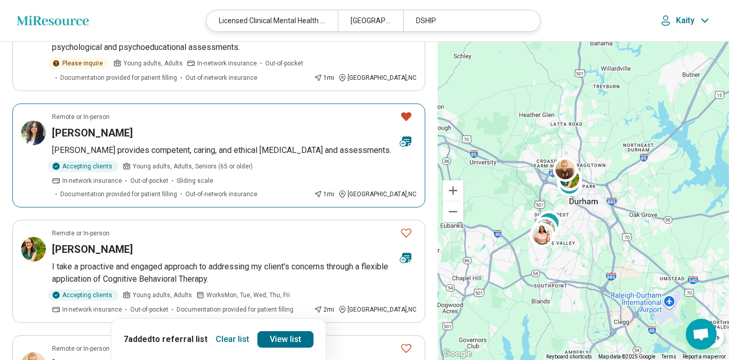
scroll to position [445, 0]
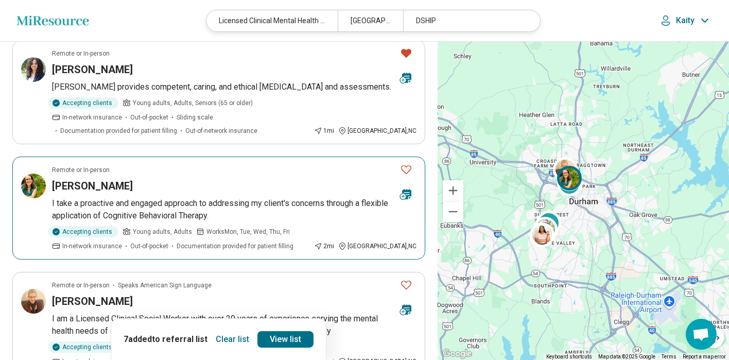
click at [96, 179] on h3 "[PERSON_NAME]" at bounding box center [92, 186] width 81 height 14
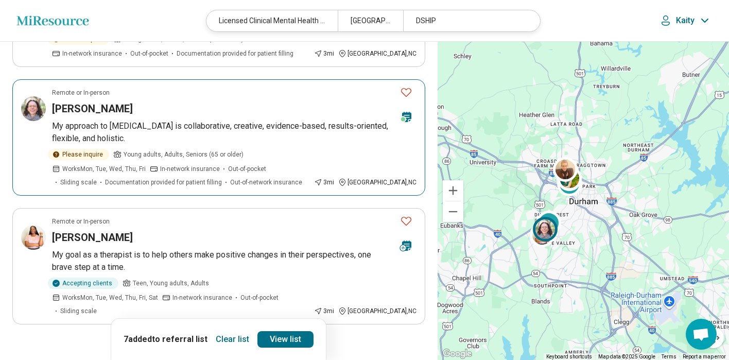
scroll to position [1013, 0]
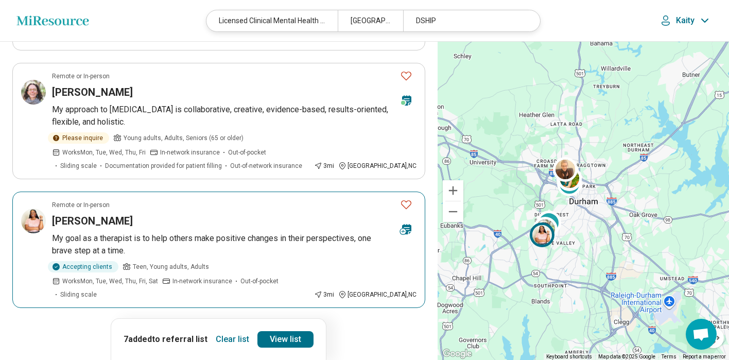
click at [82, 214] on h3 "Tedra Cook" at bounding box center [92, 221] width 81 height 14
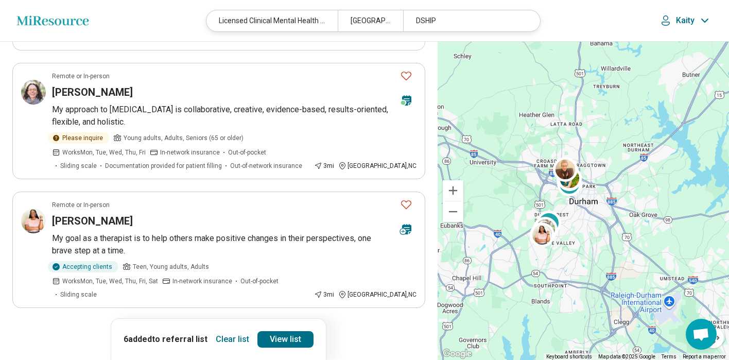
click at [145, 328] on button "1" at bounding box center [144, 336] width 16 height 16
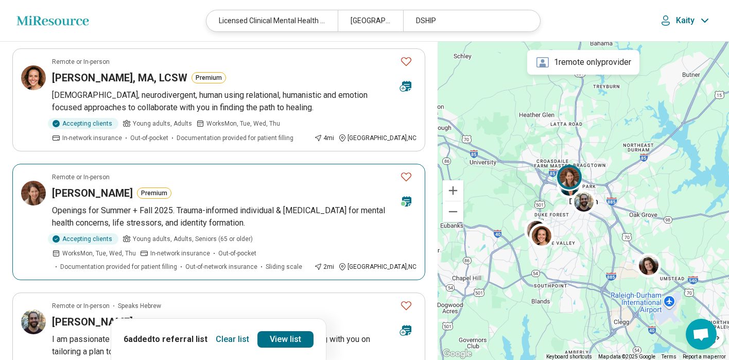
scroll to position [1021, 0]
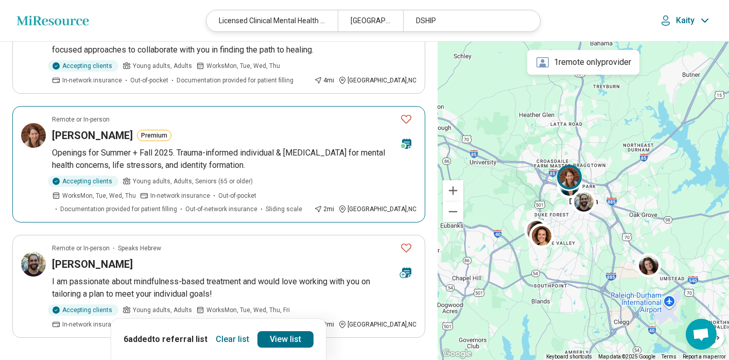
click at [409, 115] on icon "Favorite" at bounding box center [406, 119] width 10 height 9
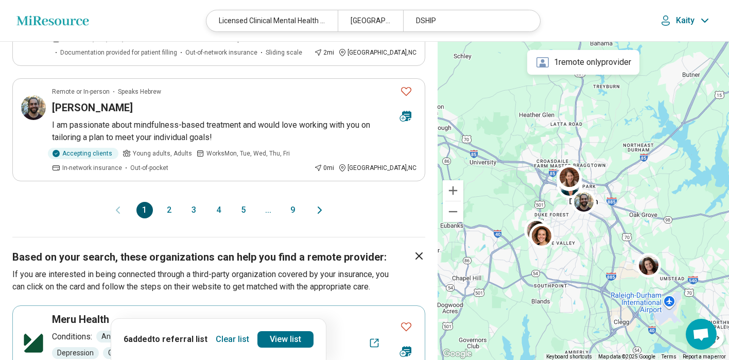
scroll to position [1227, 0]
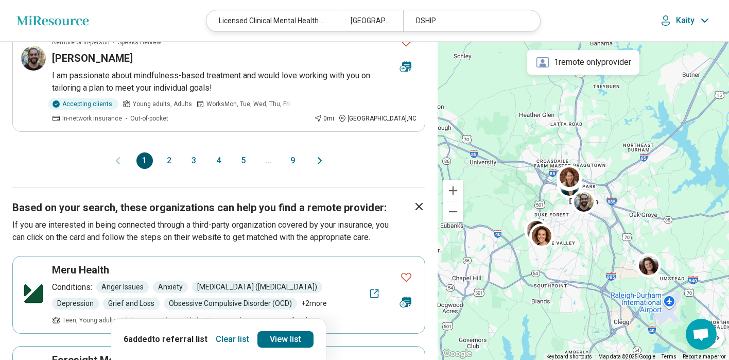
click at [189, 152] on button "3" at bounding box center [194, 160] width 16 height 16
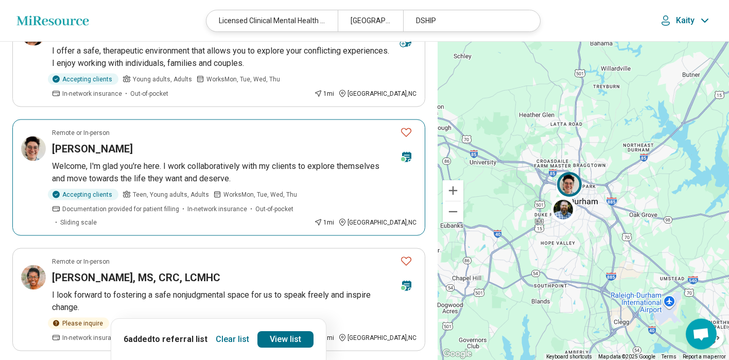
scroll to position [1029, 0]
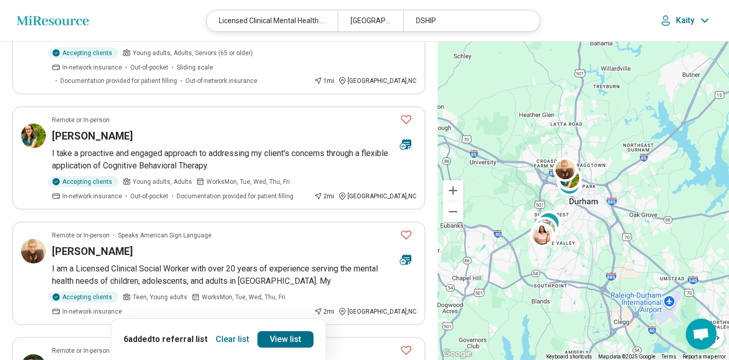
scroll to position [535, 0]
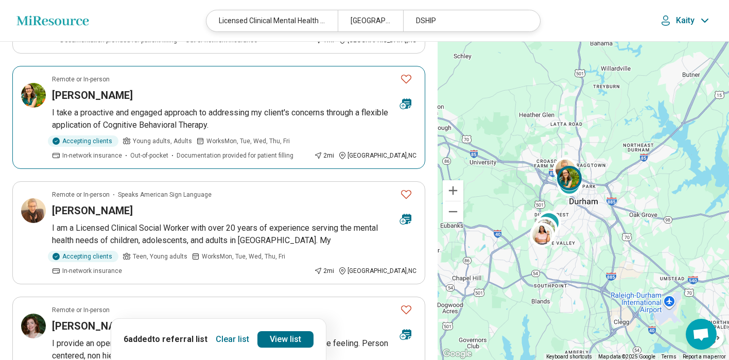
click at [413, 68] on button "Favorite" at bounding box center [406, 78] width 21 height 21
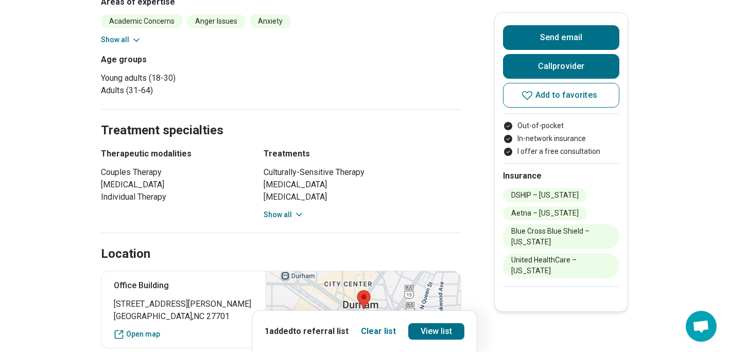
scroll to position [552, 0]
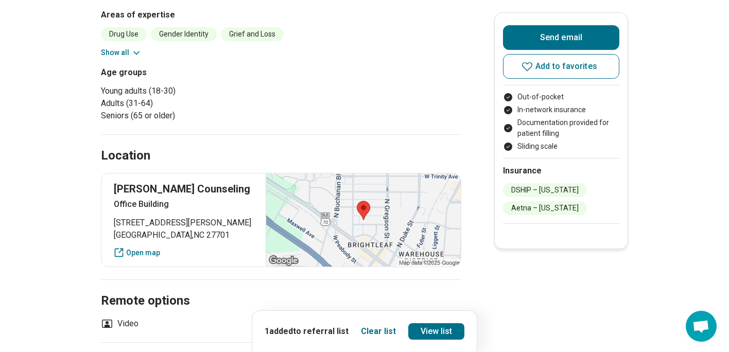
scroll to position [453, 0]
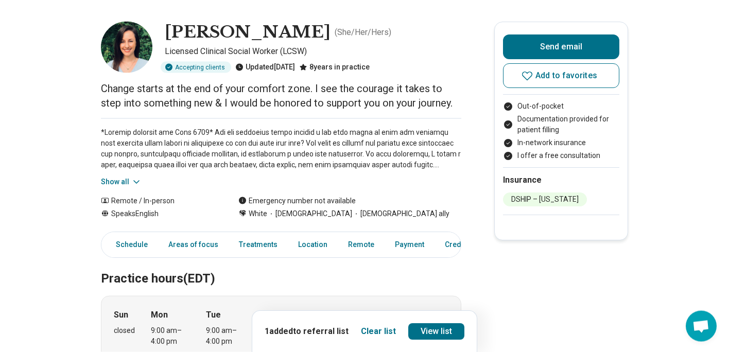
scroll to position [49, 0]
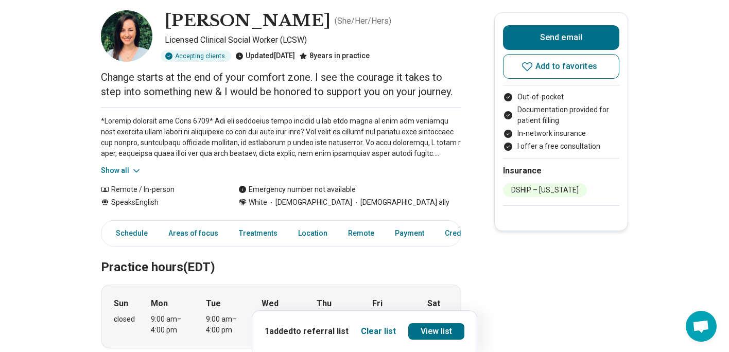
click at [111, 174] on button "Show all" at bounding box center [121, 170] width 41 height 11
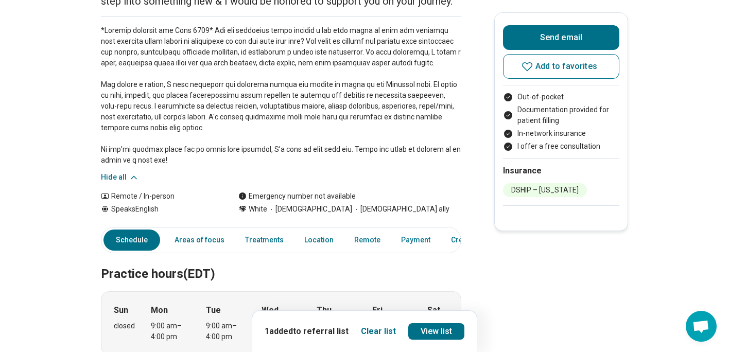
scroll to position [0, 0]
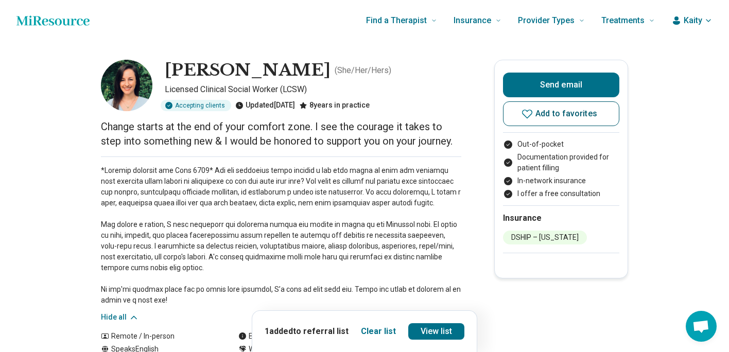
click at [591, 114] on span "Add to favorites" at bounding box center [566, 114] width 62 height 8
click at [589, 115] on span "Add to favorites" at bounding box center [566, 114] width 62 height 8
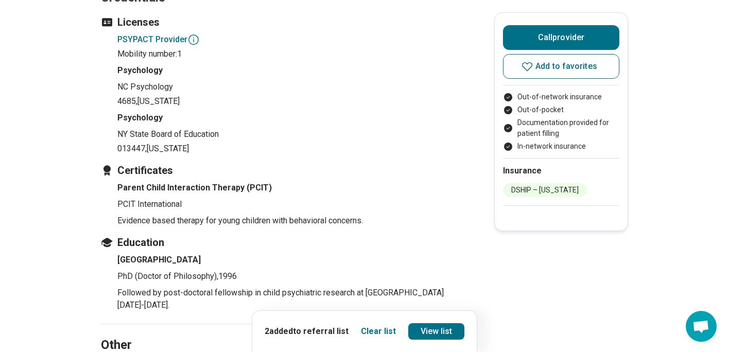
scroll to position [1070, 0]
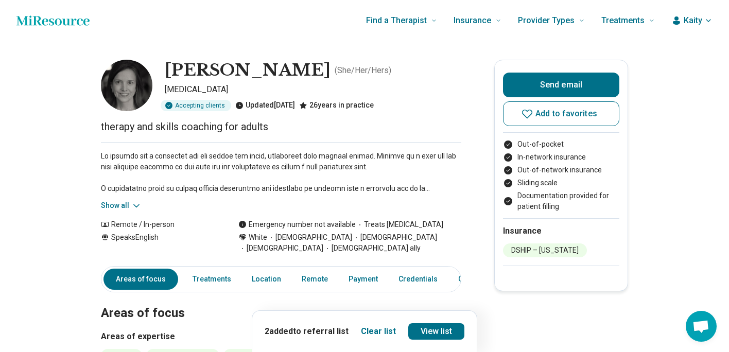
click at [119, 203] on button "Show all" at bounding box center [121, 205] width 41 height 11
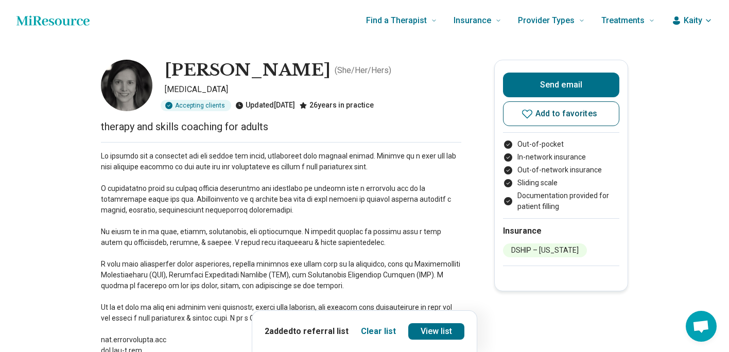
click at [588, 116] on span "Add to favorites" at bounding box center [566, 114] width 62 height 8
click at [594, 114] on span "Add to favorites" at bounding box center [566, 114] width 62 height 8
click at [547, 120] on button "Add to favorites" at bounding box center [561, 113] width 116 height 25
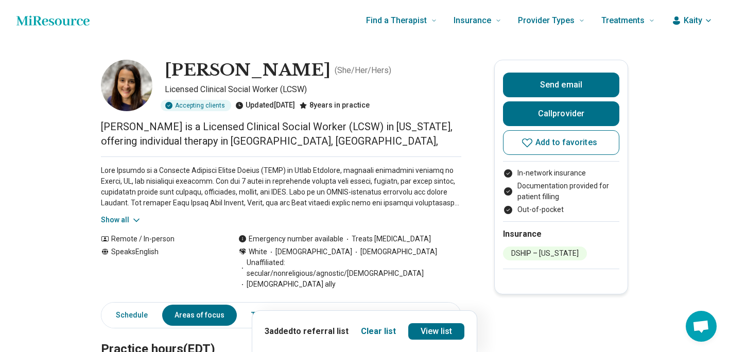
click at [126, 221] on button "Show all" at bounding box center [121, 220] width 41 height 11
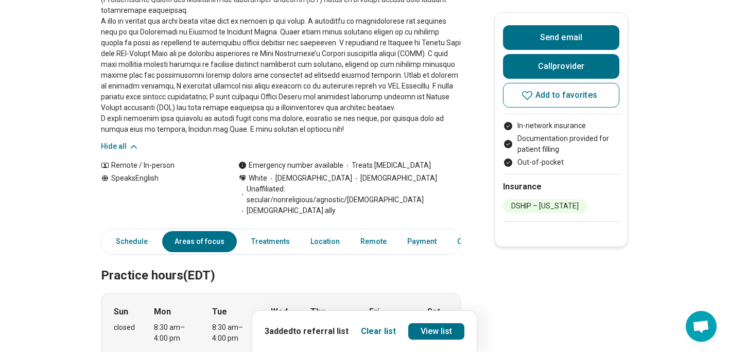
scroll to position [469, 0]
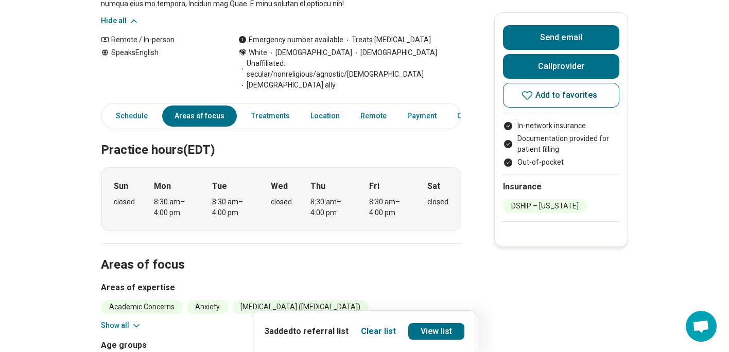
click at [553, 100] on button "Add to favorites" at bounding box center [561, 95] width 116 height 25
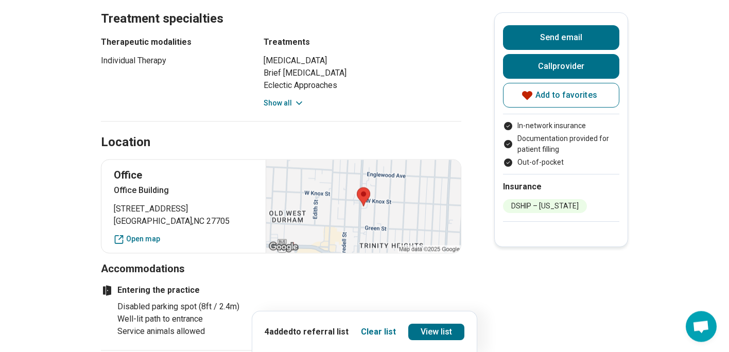
scroll to position [906, 0]
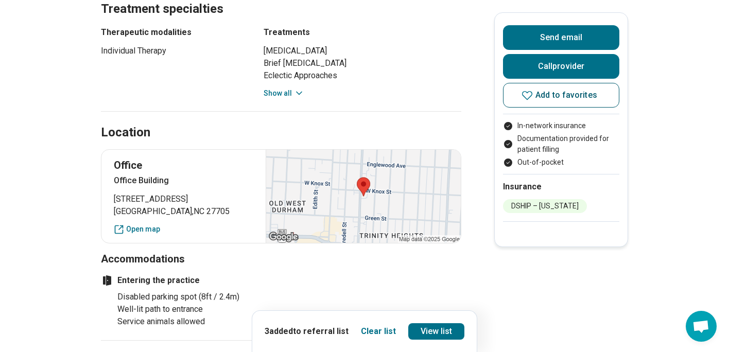
click at [563, 98] on span "Add to favorites" at bounding box center [566, 95] width 62 height 8
click at [566, 98] on span "Add to favorites" at bounding box center [566, 95] width 62 height 8
click at [610, 96] on button "Add to favorites" at bounding box center [561, 95] width 116 height 25
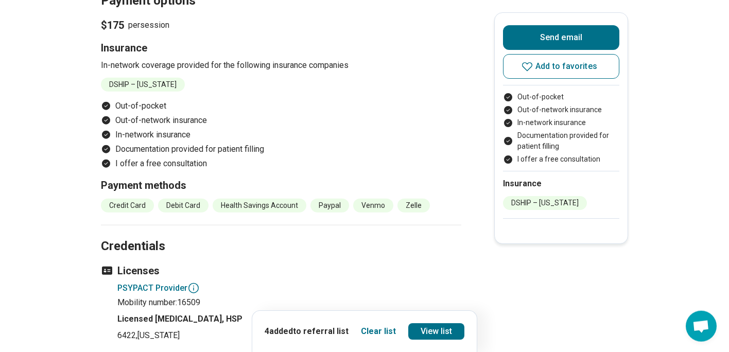
scroll to position [856, 0]
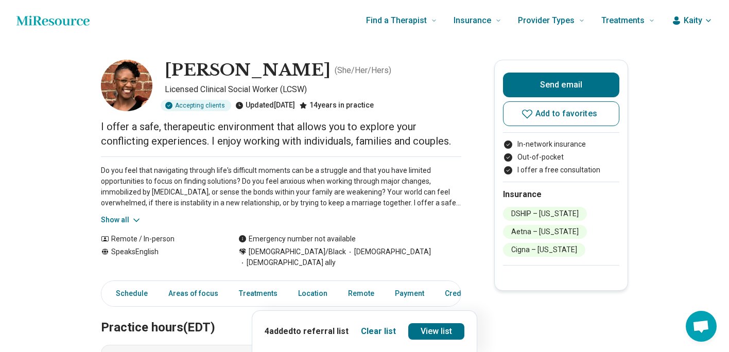
scroll to position [82, 0]
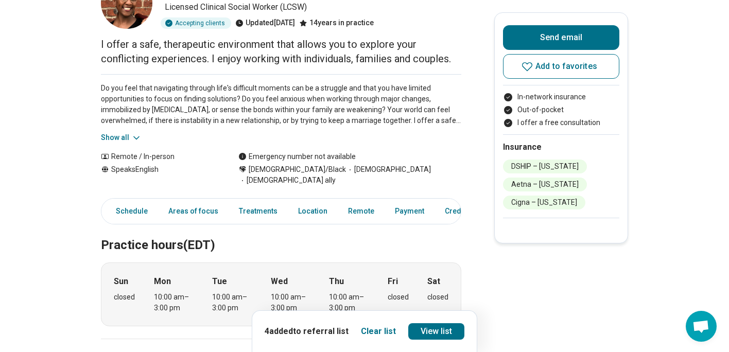
click at [123, 142] on button "Show all" at bounding box center [121, 137] width 41 height 11
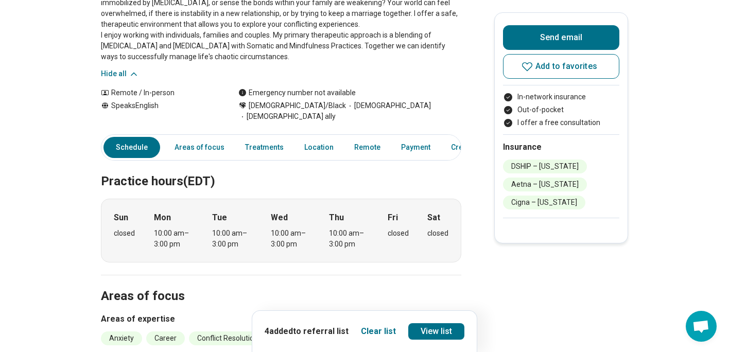
scroll to position [33, 0]
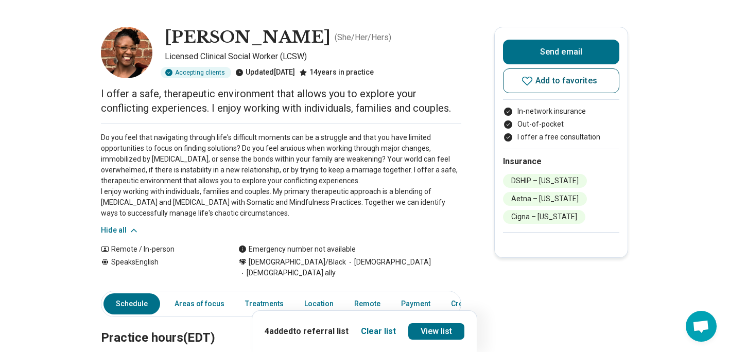
click at [571, 85] on span "Add to favorites" at bounding box center [566, 81] width 62 height 8
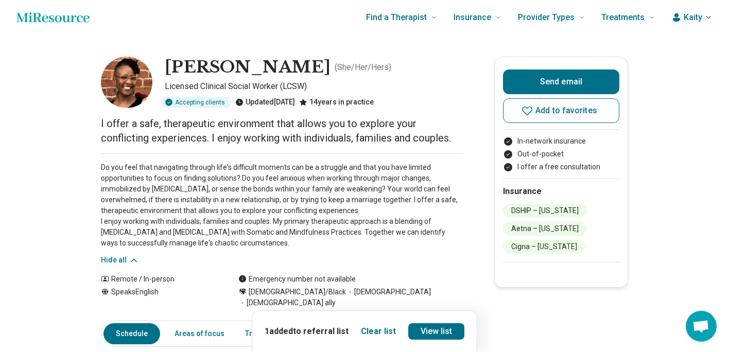
scroll to position [0, 0]
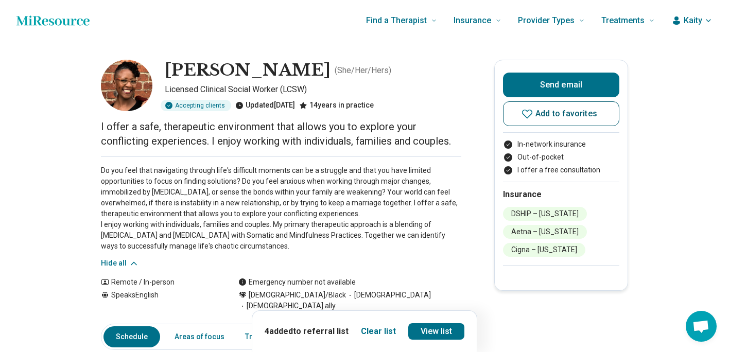
click at [569, 120] on button "Add to favorites" at bounding box center [561, 113] width 116 height 25
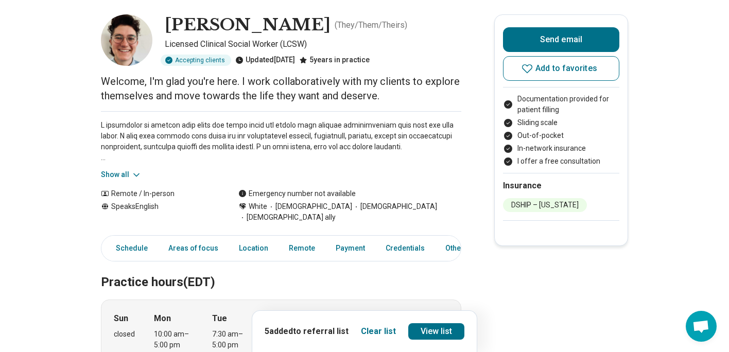
scroll to position [58, 0]
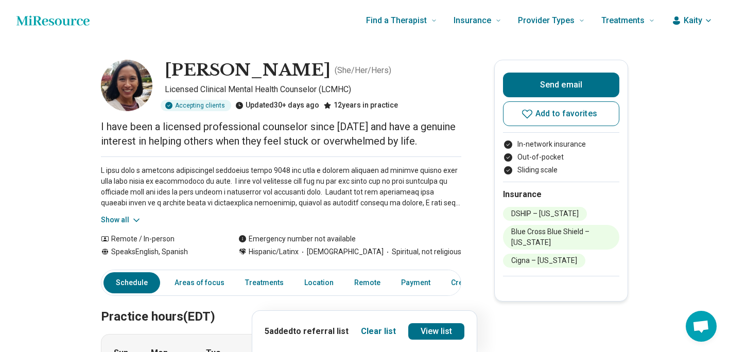
click at [131, 223] on button "Show all" at bounding box center [121, 220] width 41 height 11
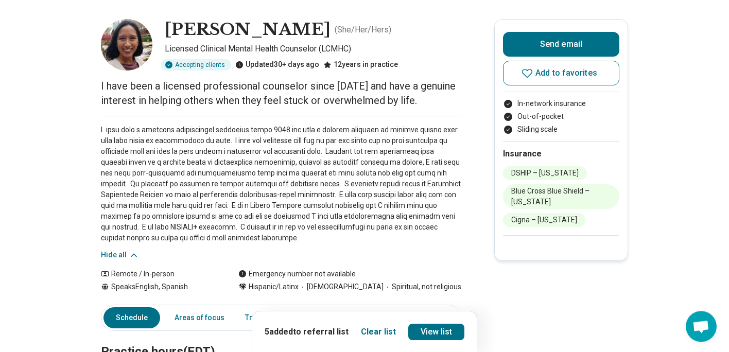
scroll to position [49, 0]
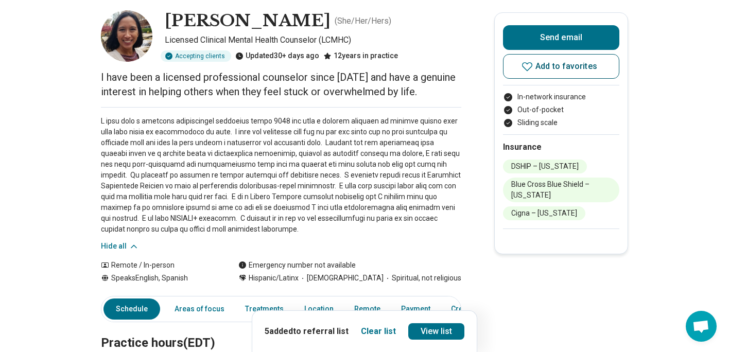
click at [570, 67] on span "Add to favorites" at bounding box center [566, 66] width 62 height 8
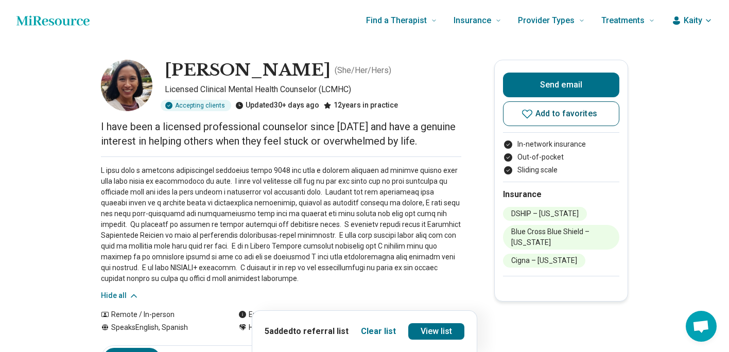
click at [594, 122] on button "Add to favorites" at bounding box center [561, 113] width 116 height 25
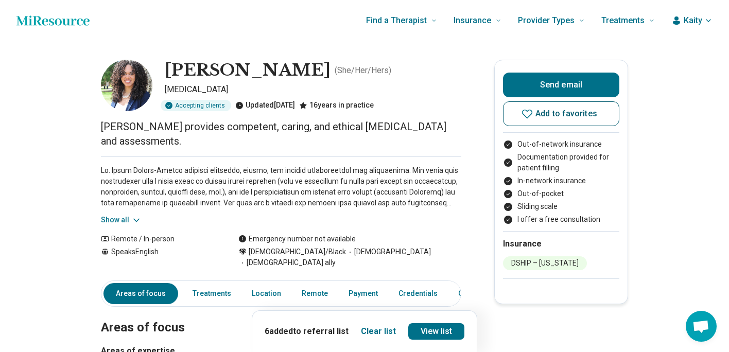
click at [569, 115] on span "Add to favorites" at bounding box center [566, 114] width 62 height 8
click at [129, 219] on button "Show all" at bounding box center [121, 220] width 41 height 11
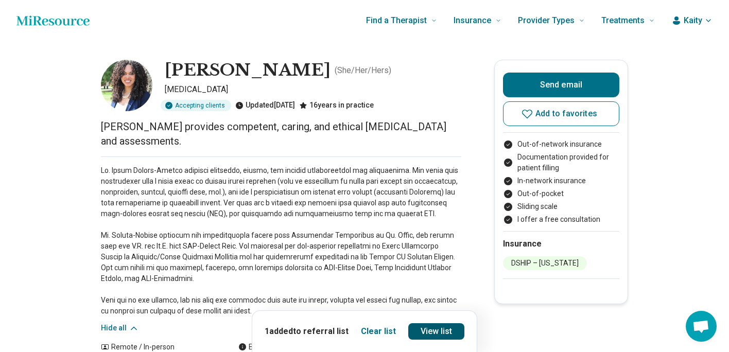
click at [449, 329] on link "View list" at bounding box center [436, 331] width 57 height 16
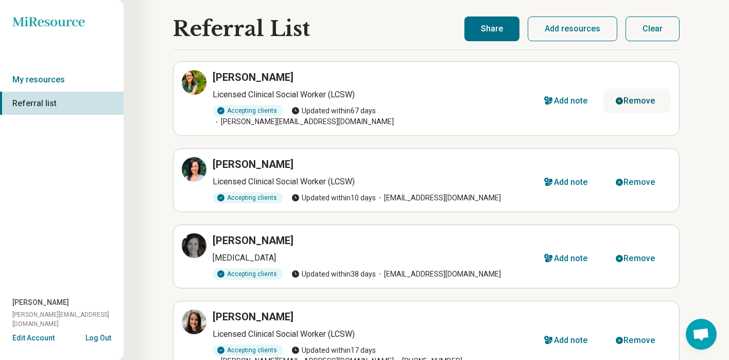
click at [640, 97] on div "Remove" at bounding box center [638, 101] width 31 height 8
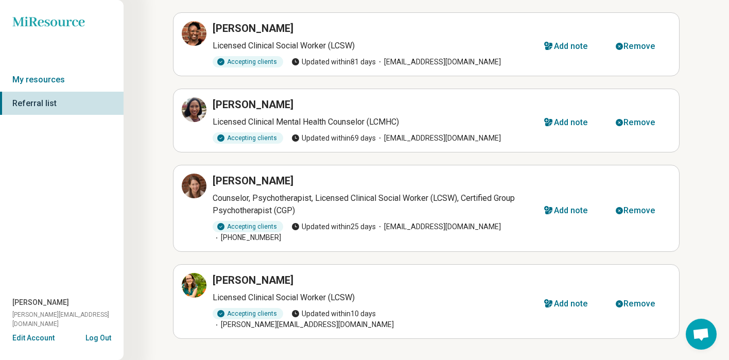
scroll to position [293, 0]
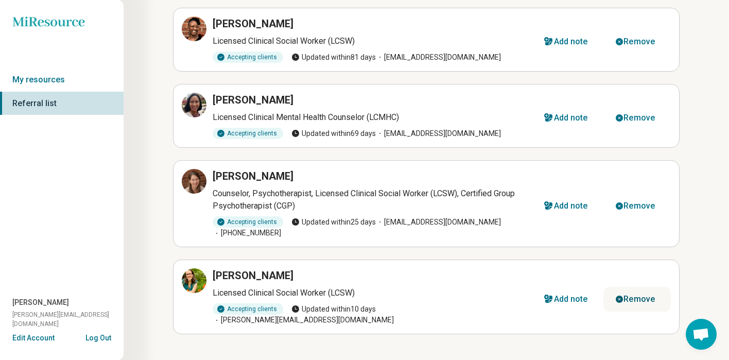
click at [652, 295] on div "Remove" at bounding box center [638, 299] width 31 height 8
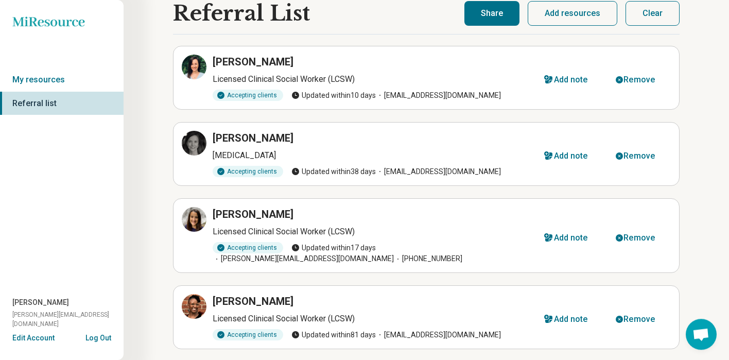
scroll to position [16, 0]
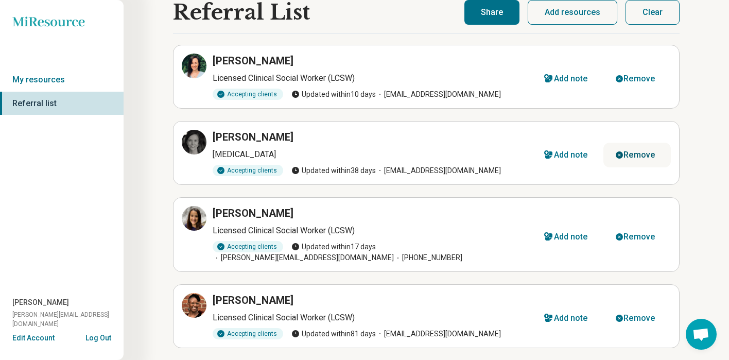
click at [642, 156] on div "Remove" at bounding box center [638, 155] width 31 height 8
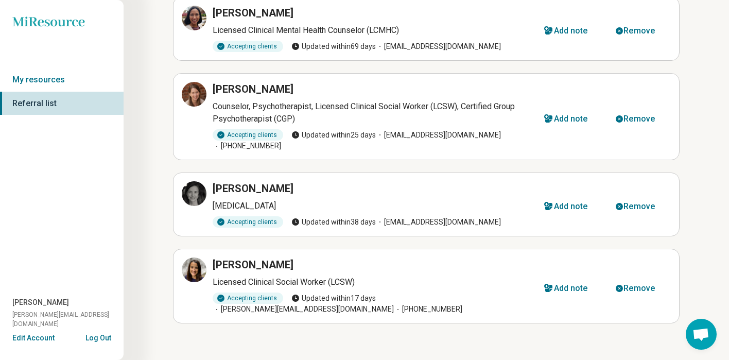
scroll to position [0, 0]
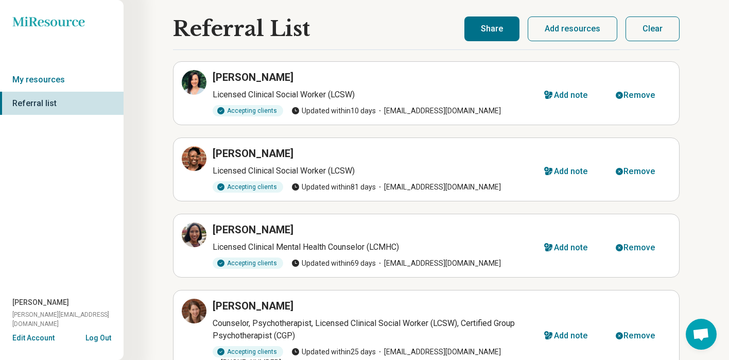
click at [508, 31] on button "Share" at bounding box center [491, 28] width 55 height 25
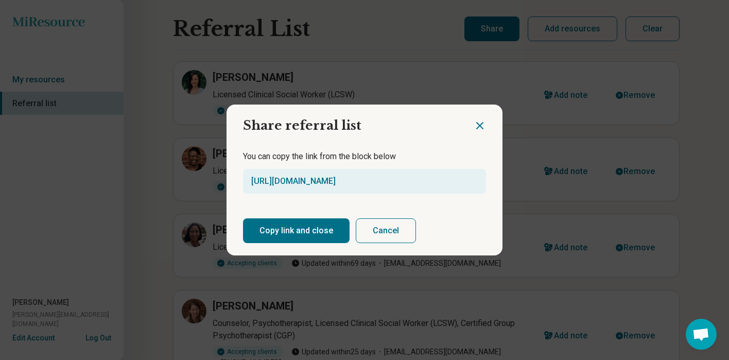
click at [324, 226] on button "Copy link and close" at bounding box center [296, 230] width 107 height 25
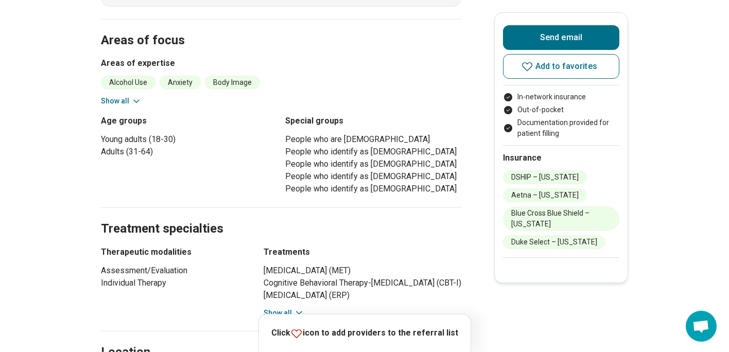
scroll to position [354, 0]
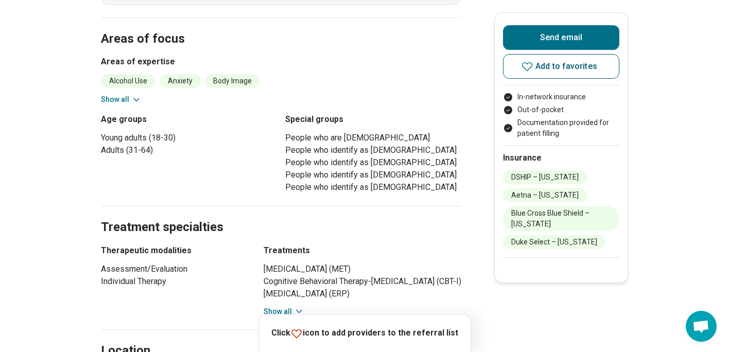
click at [545, 72] on button "Add to favorites" at bounding box center [561, 66] width 116 height 25
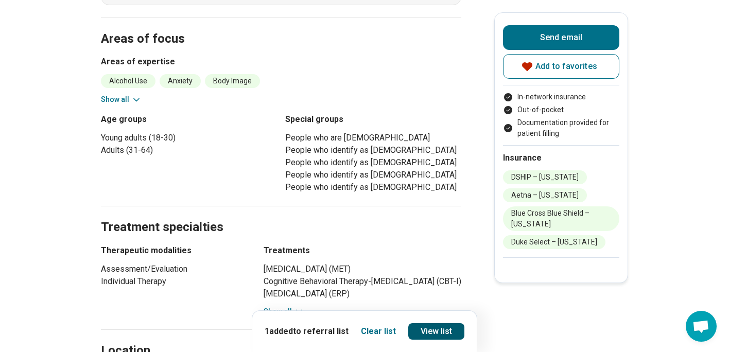
click at [447, 329] on link "View list" at bounding box center [436, 331] width 57 height 16
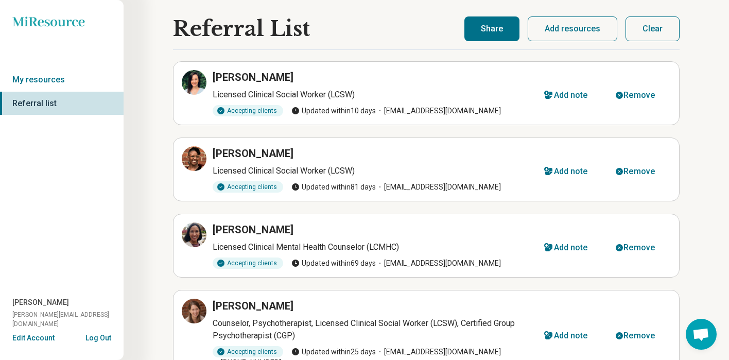
click at [503, 26] on button "Share" at bounding box center [491, 28] width 55 height 25
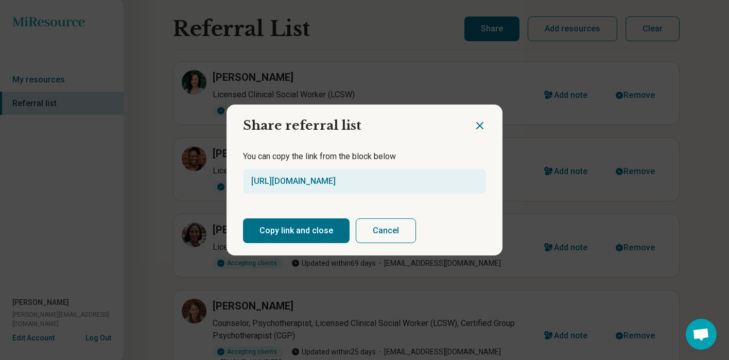
click at [312, 229] on button "Copy link and close" at bounding box center [296, 230] width 107 height 25
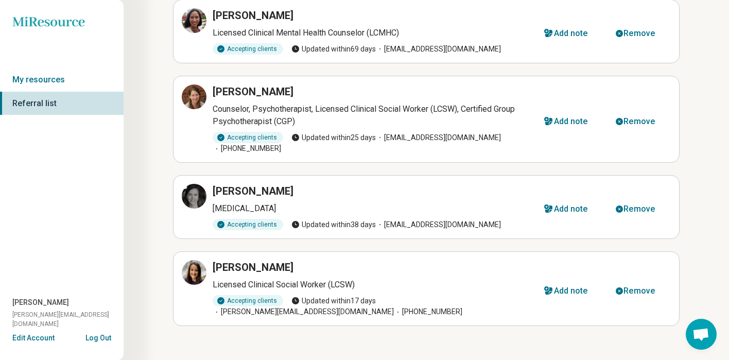
scroll to position [217, 0]
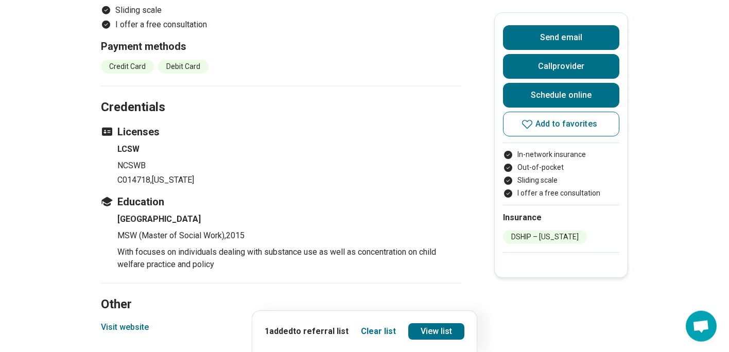
scroll to position [1046, 0]
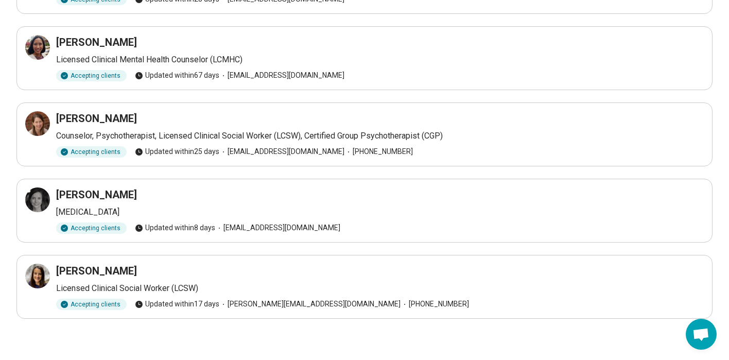
scroll to position [94, 0]
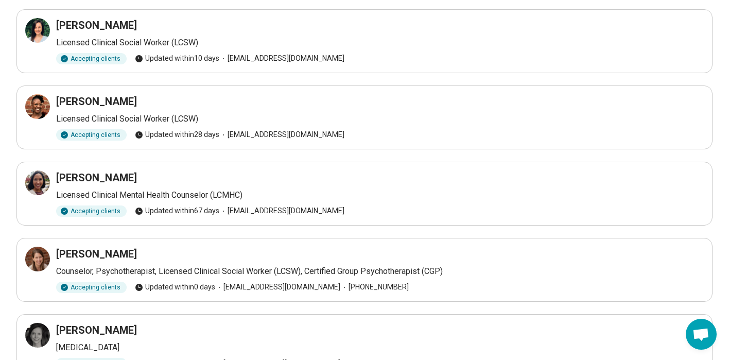
scroll to position [82, 0]
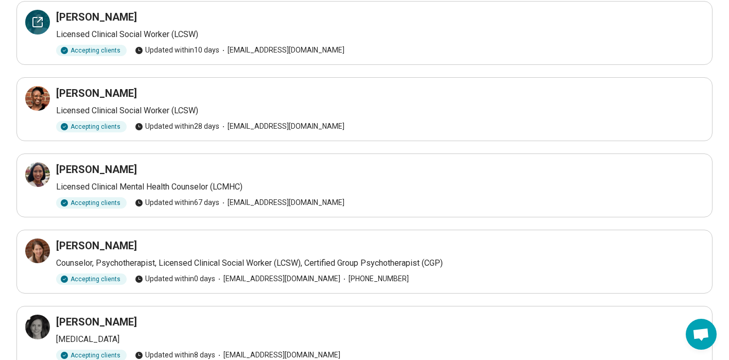
click at [41, 30] on div at bounding box center [37, 22] width 25 height 25
click at [40, 107] on div at bounding box center [37, 98] width 25 height 25
click at [38, 183] on div at bounding box center [37, 174] width 25 height 25
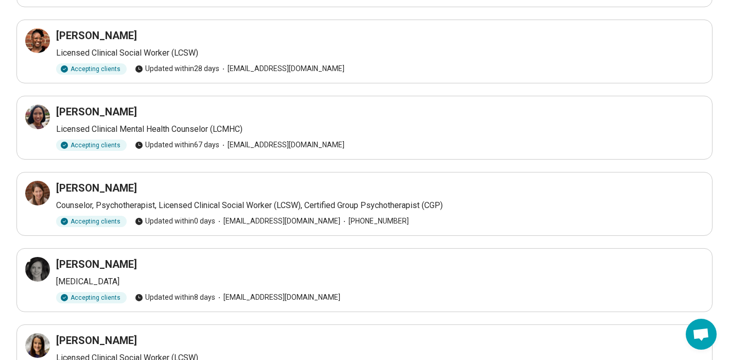
scroll to position [181, 0]
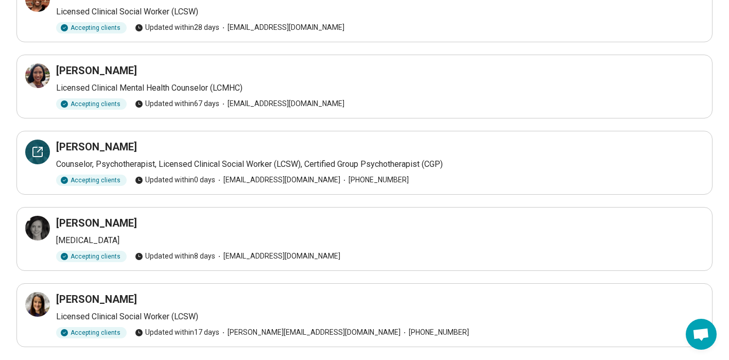
click at [34, 160] on div at bounding box center [37, 151] width 25 height 25
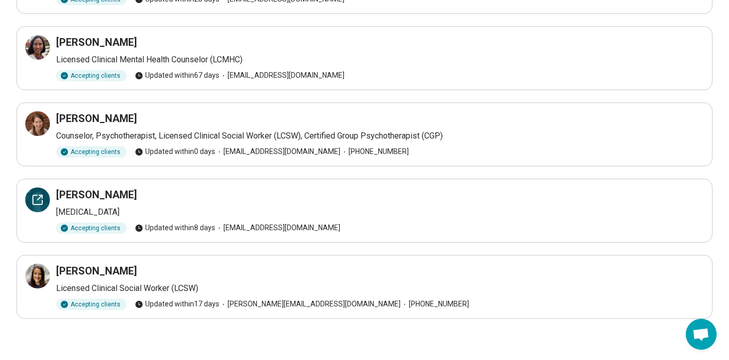
click at [39, 204] on icon at bounding box center [37, 199] width 9 height 9
click at [45, 278] on div at bounding box center [37, 275] width 25 height 25
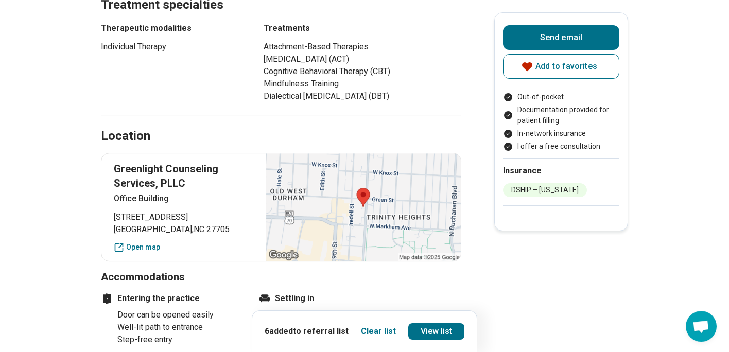
scroll to position [659, 0]
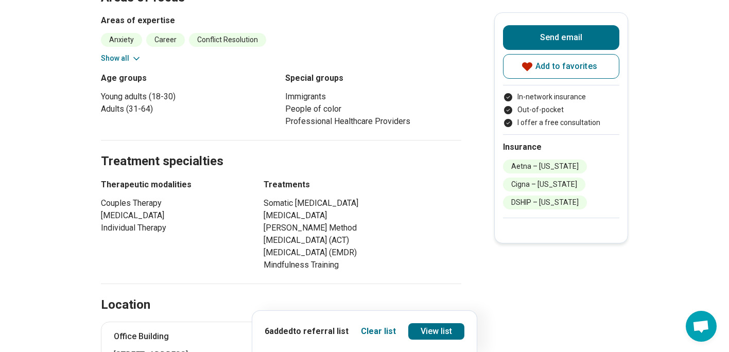
scroll to position [601, 0]
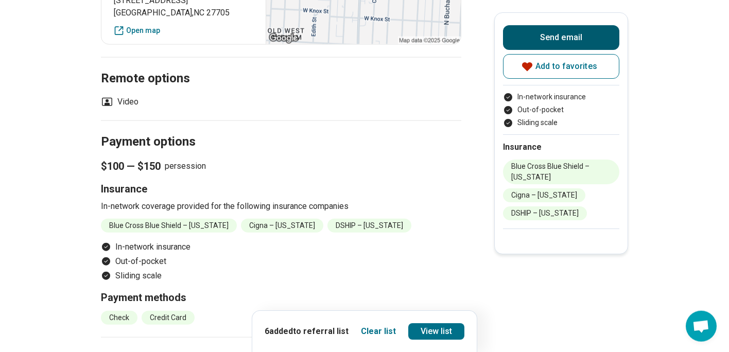
scroll to position [757, 0]
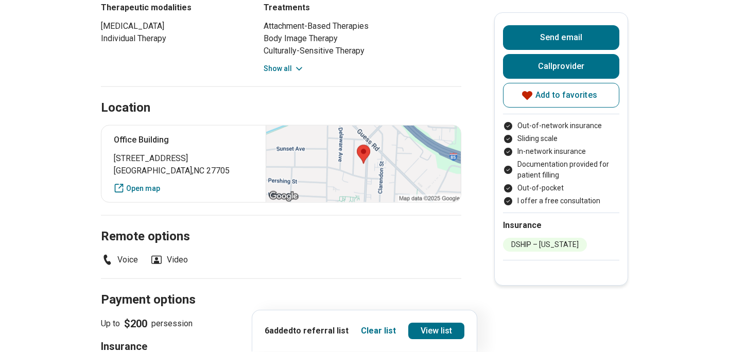
scroll to position [659, 0]
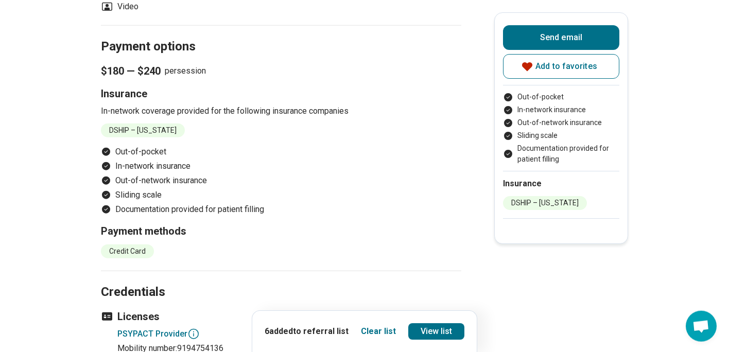
scroll to position [815, 0]
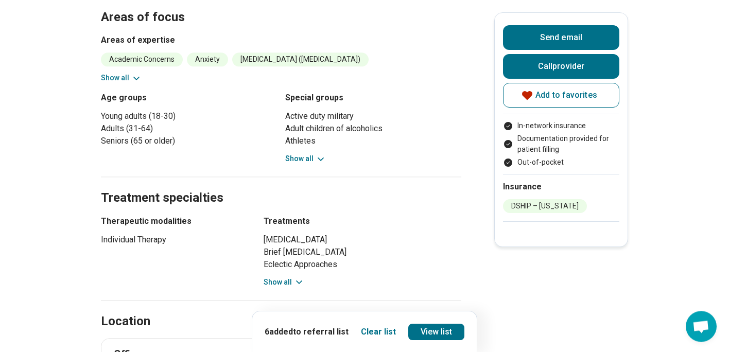
scroll to position [477, 0]
